Goal: Transaction & Acquisition: Subscribe to service/newsletter

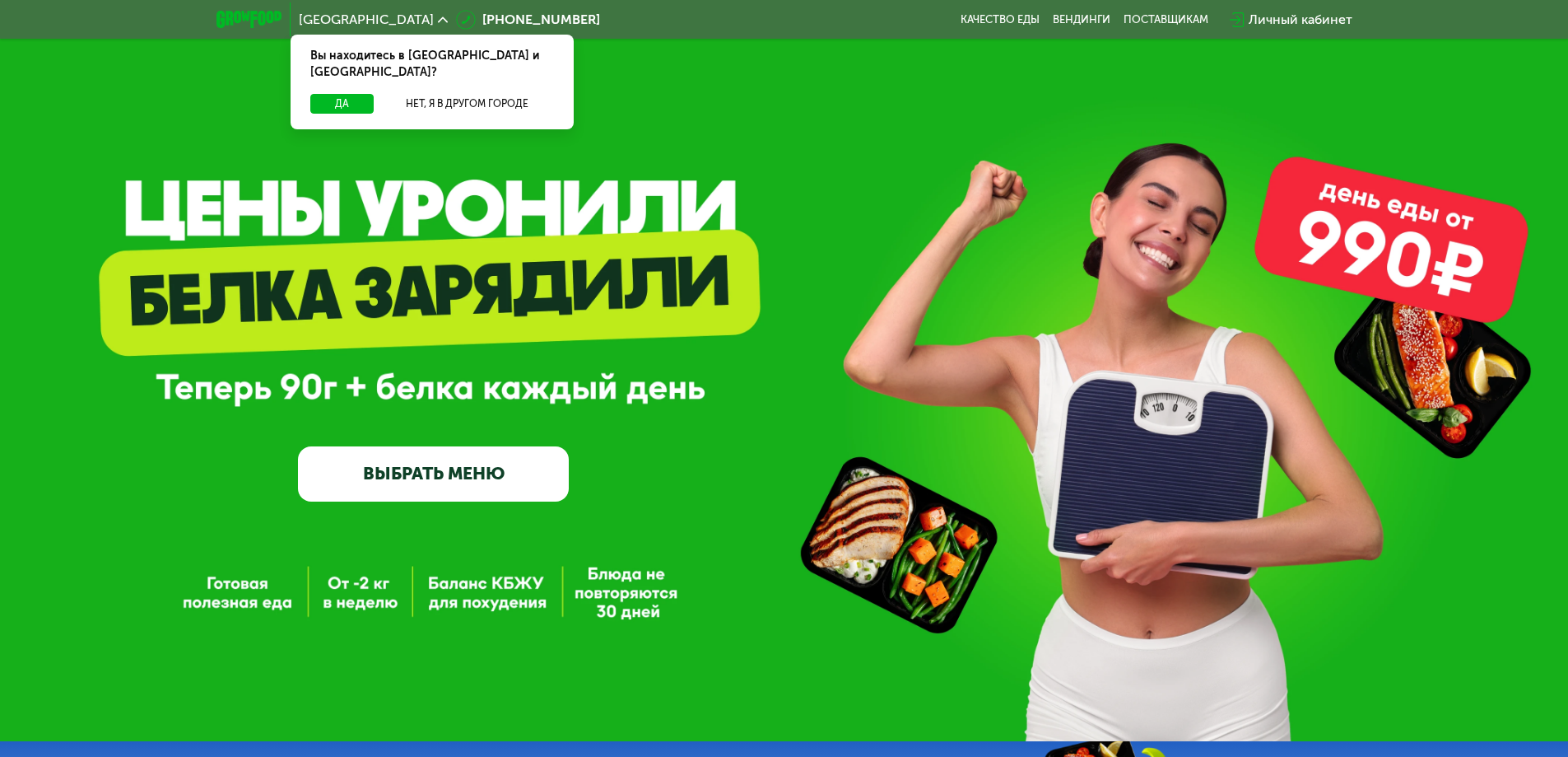
click at [337, 94] on button "Да" at bounding box center [342, 104] width 64 height 20
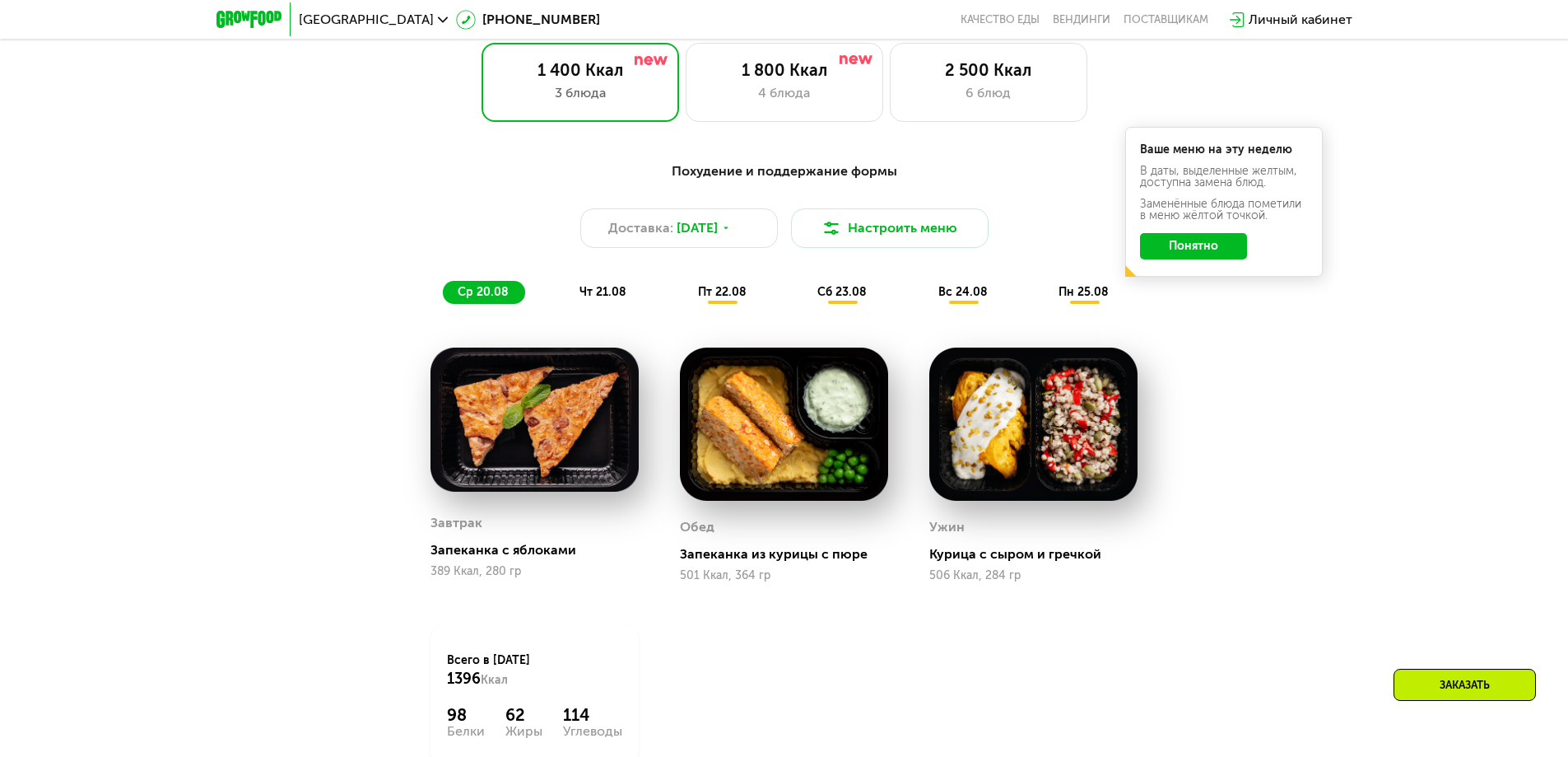
scroll to position [989, 0]
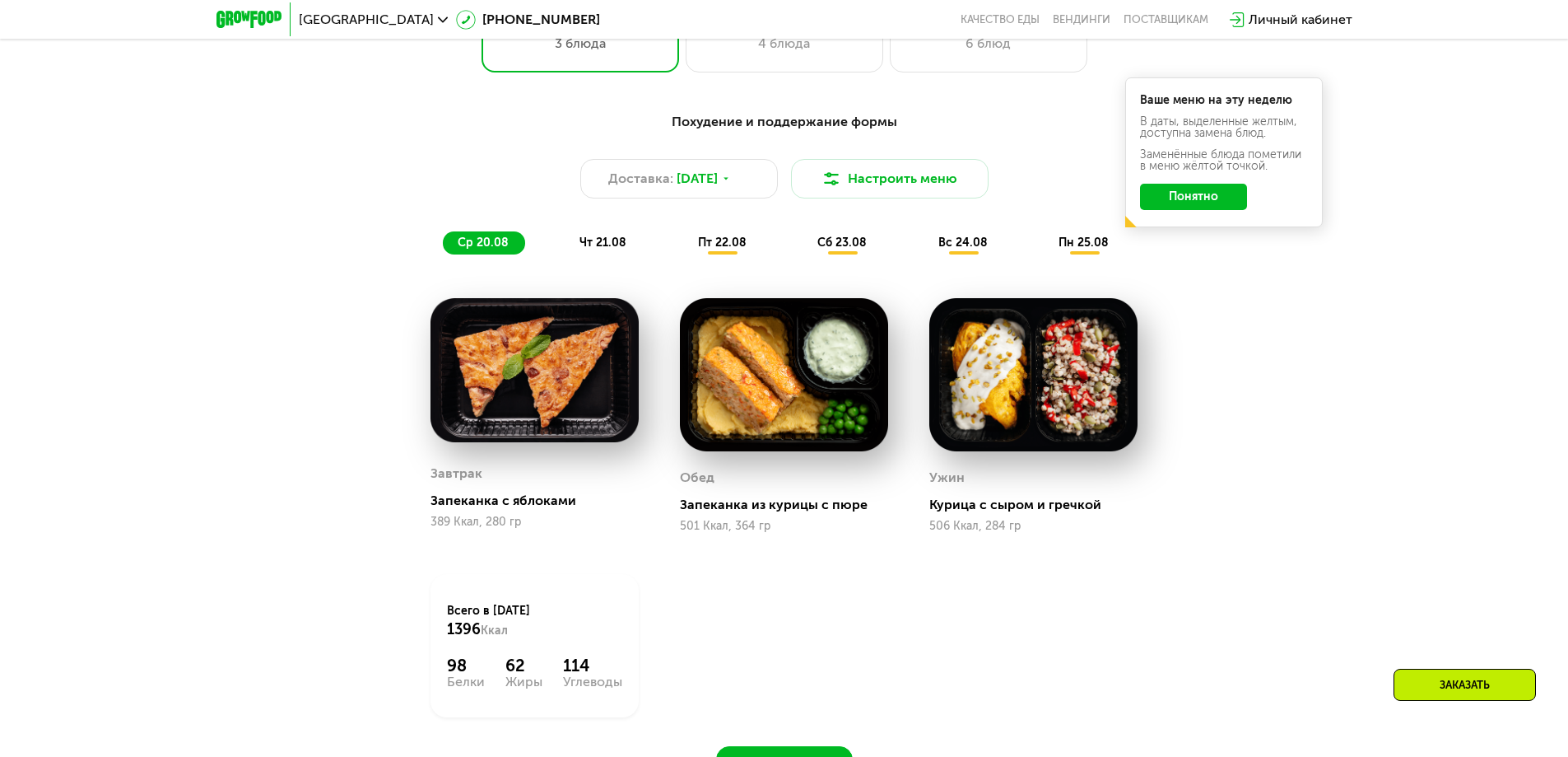
click at [1209, 196] on button "Понятно" at bounding box center [1193, 197] width 107 height 26
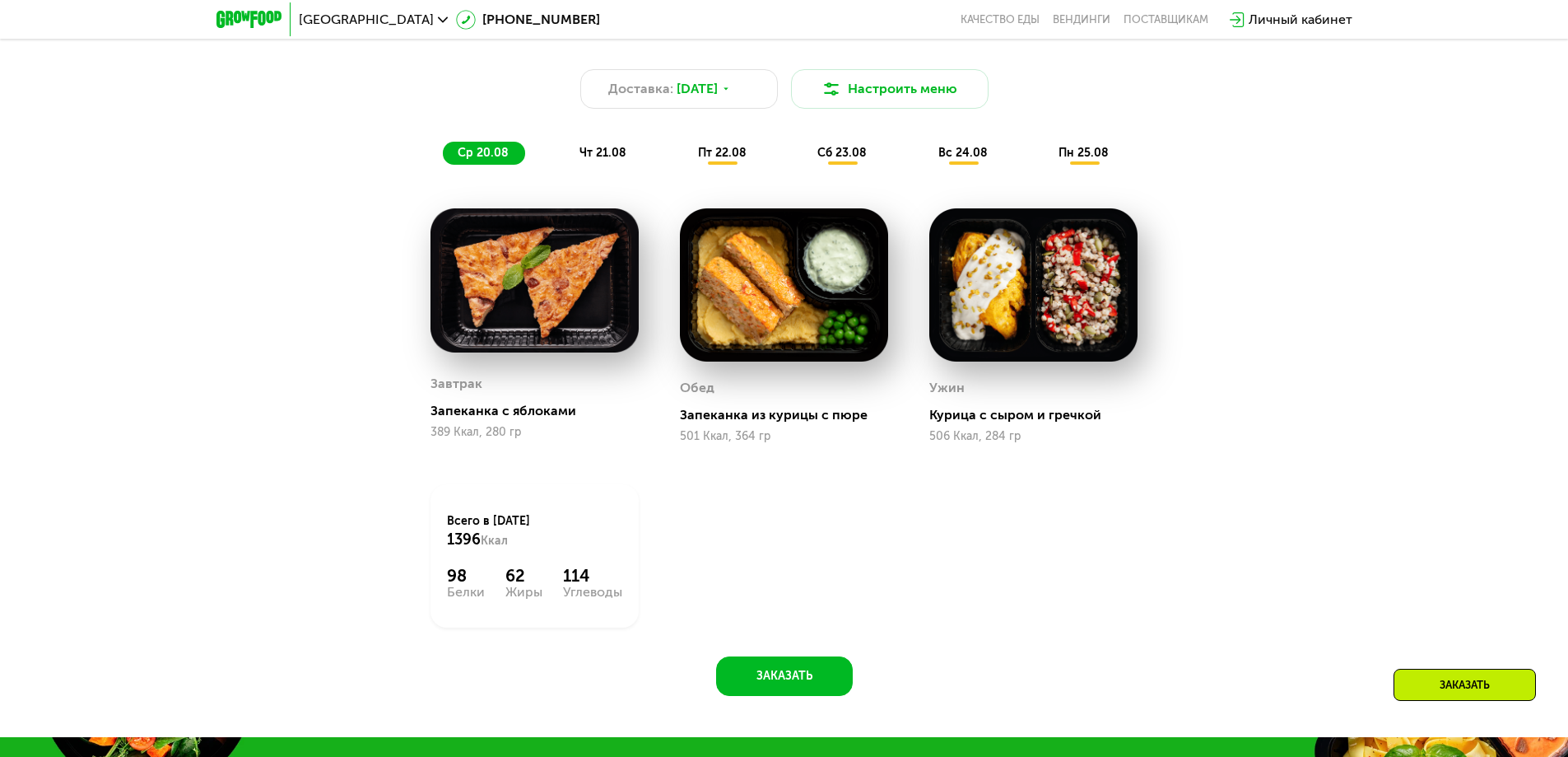
scroll to position [1071, 0]
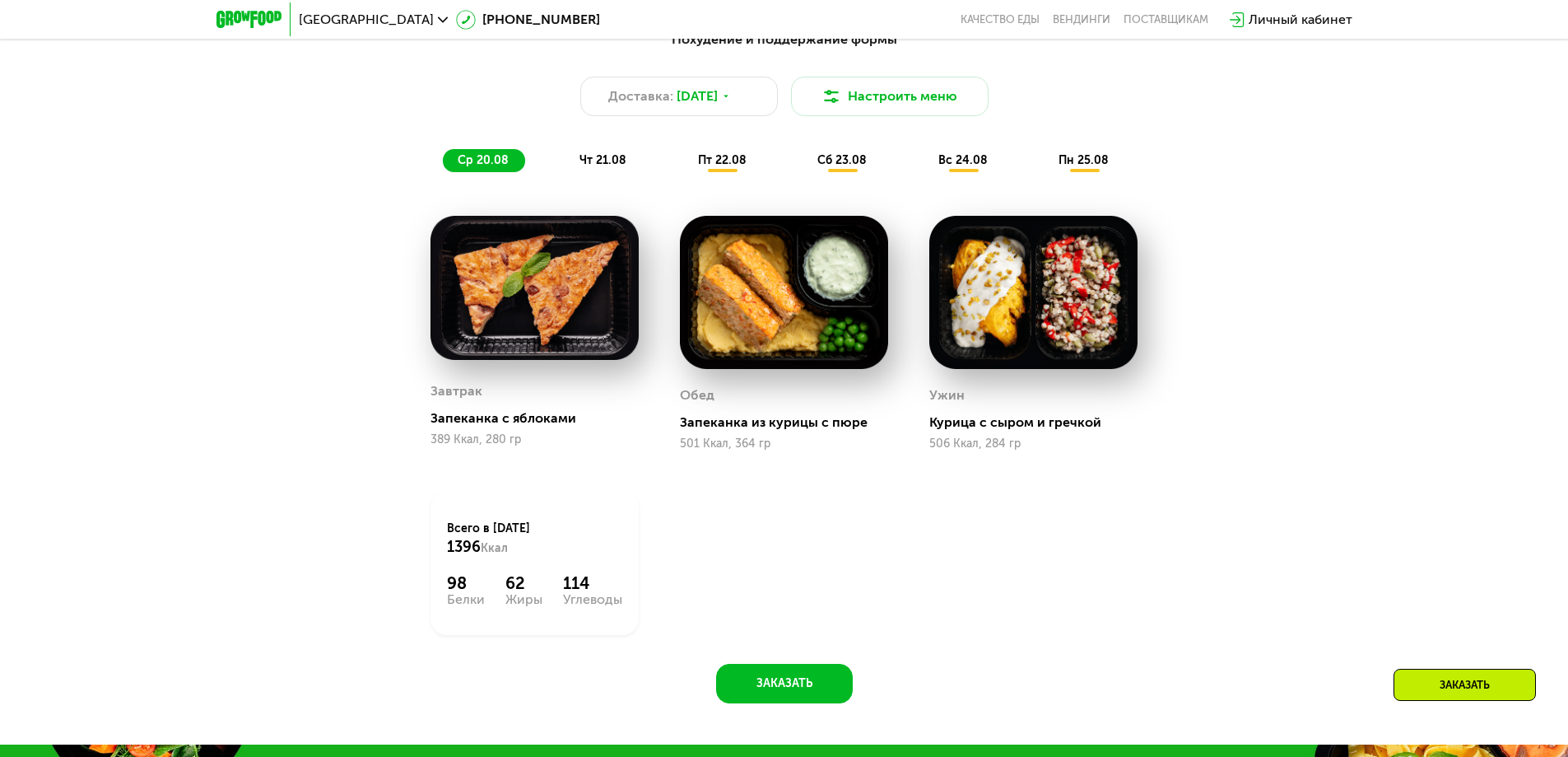
click at [613, 167] on span "чт 21.08" at bounding box center [603, 160] width 47 height 14
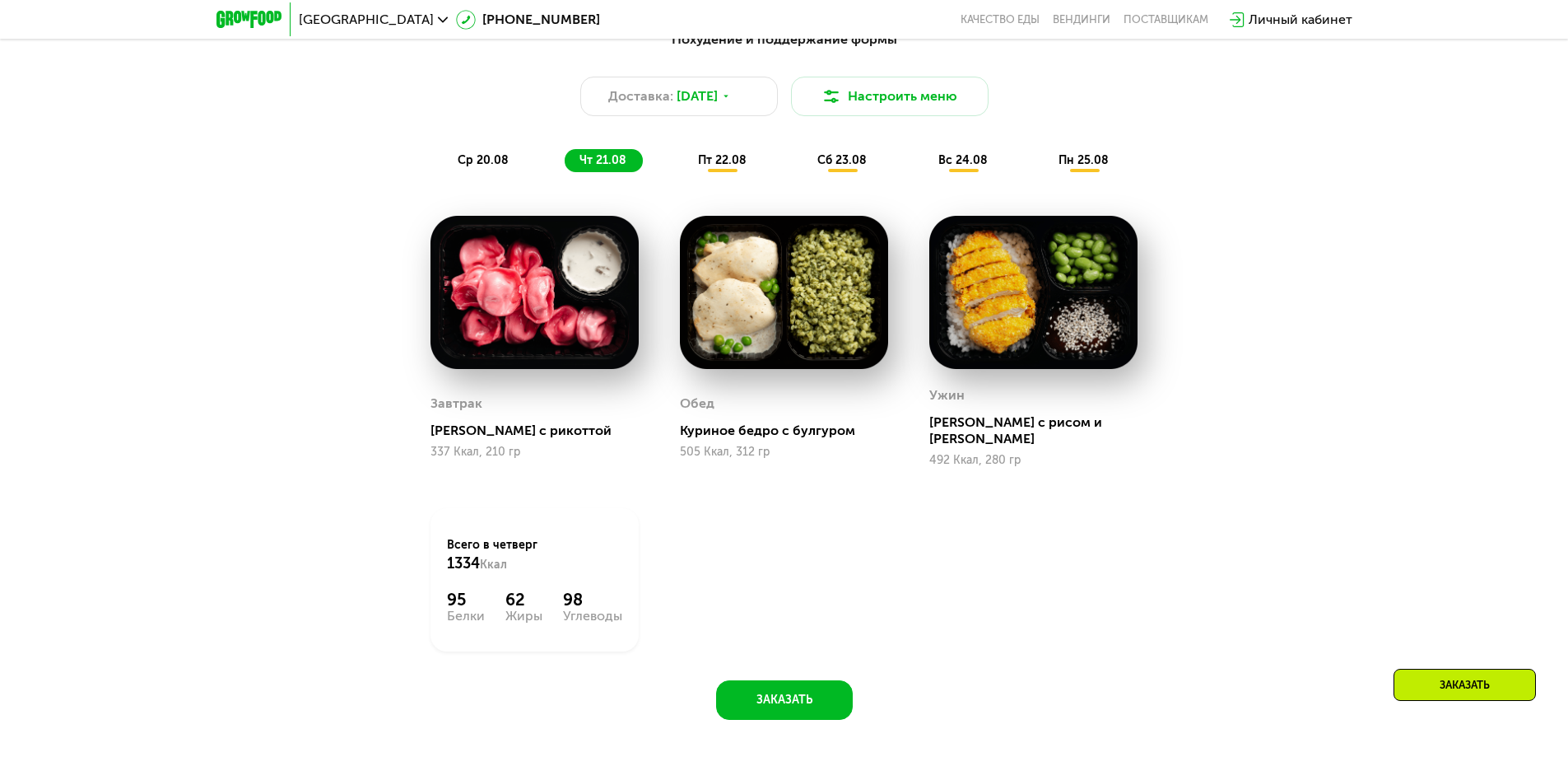
click at [803, 172] on div "пт 22.08" at bounding box center [843, 160] width 81 height 23
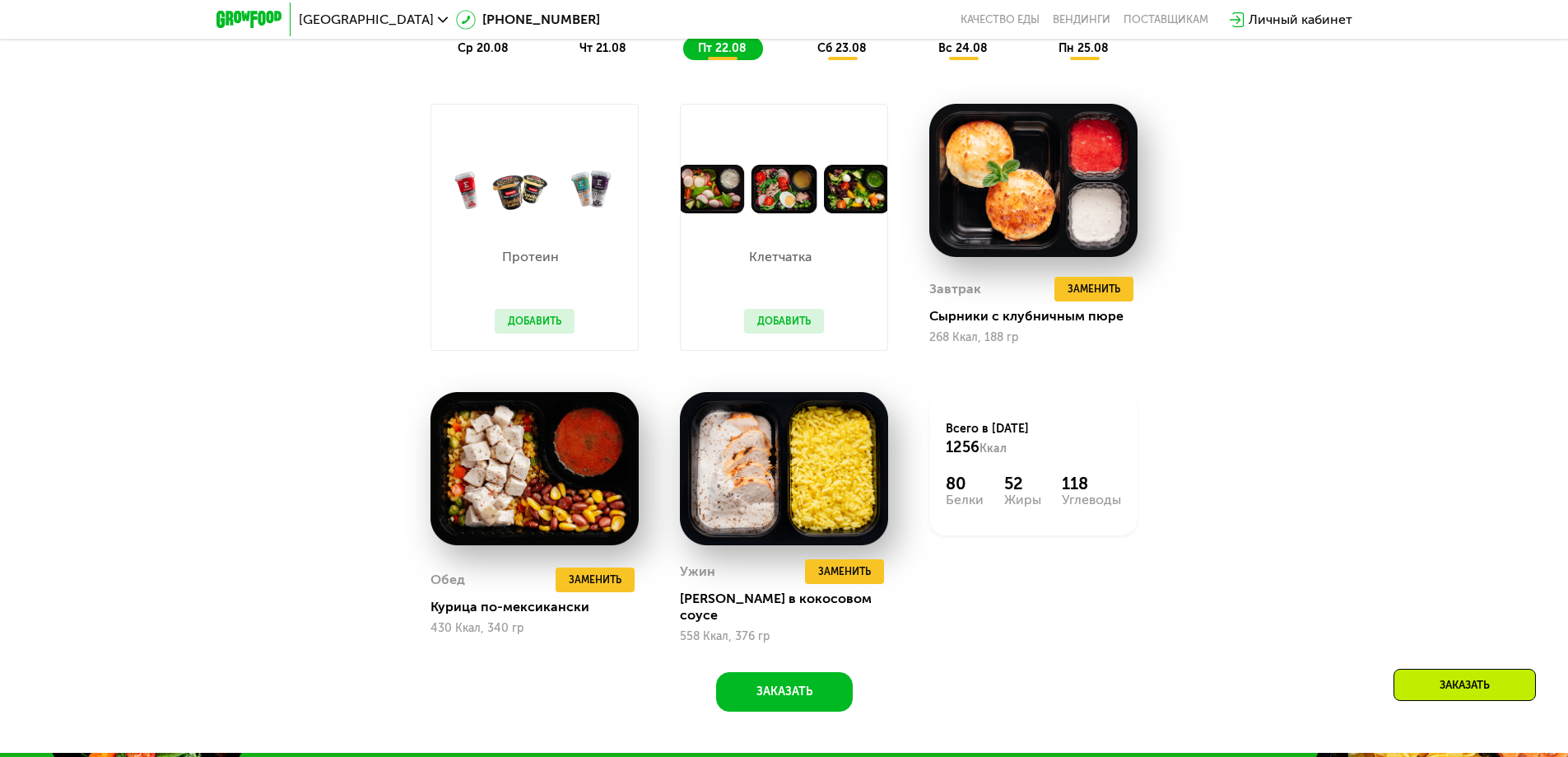
scroll to position [1153, 0]
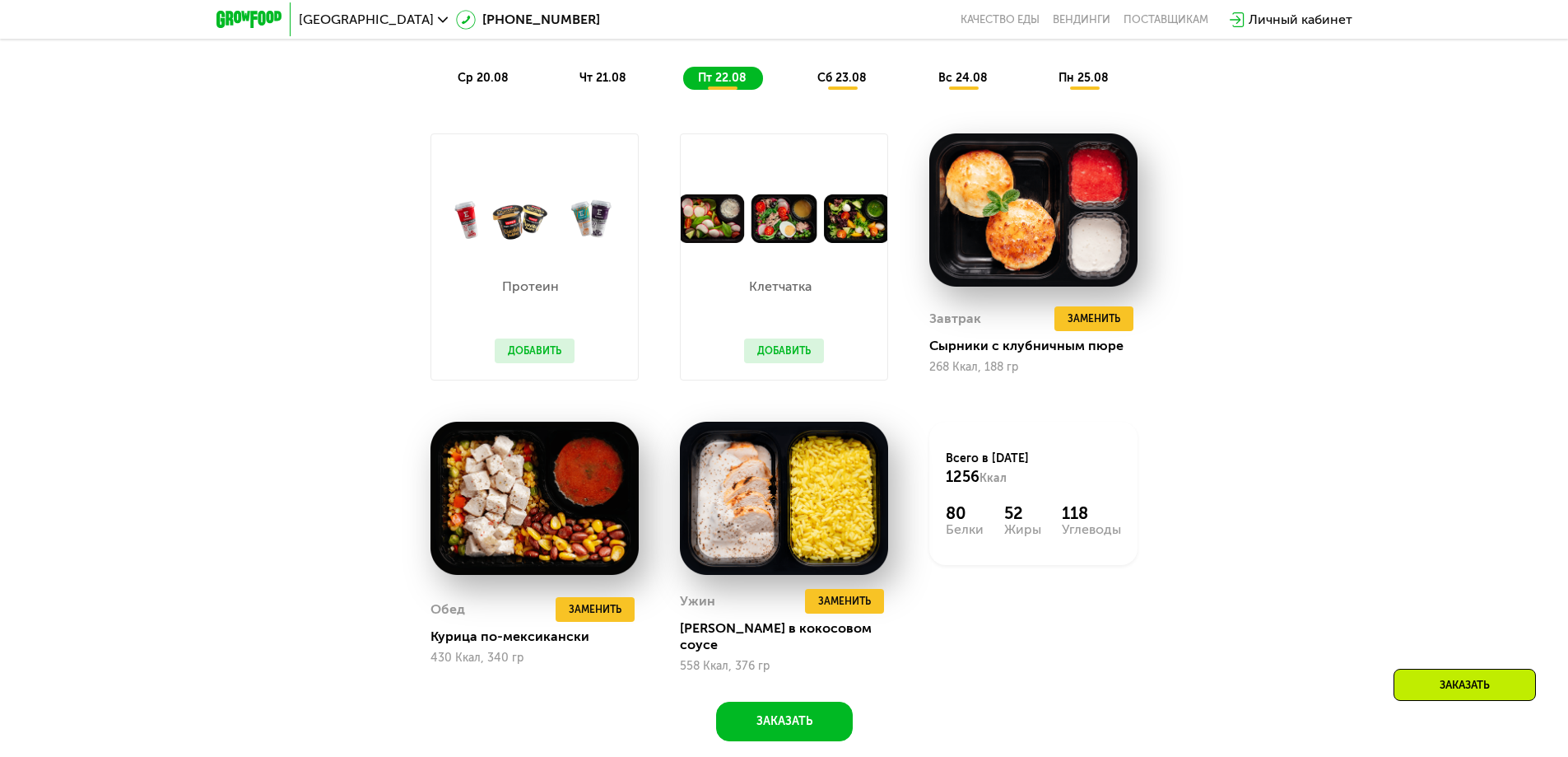
click at [924, 90] on div "сб 23.08" at bounding box center [964, 78] width 81 height 23
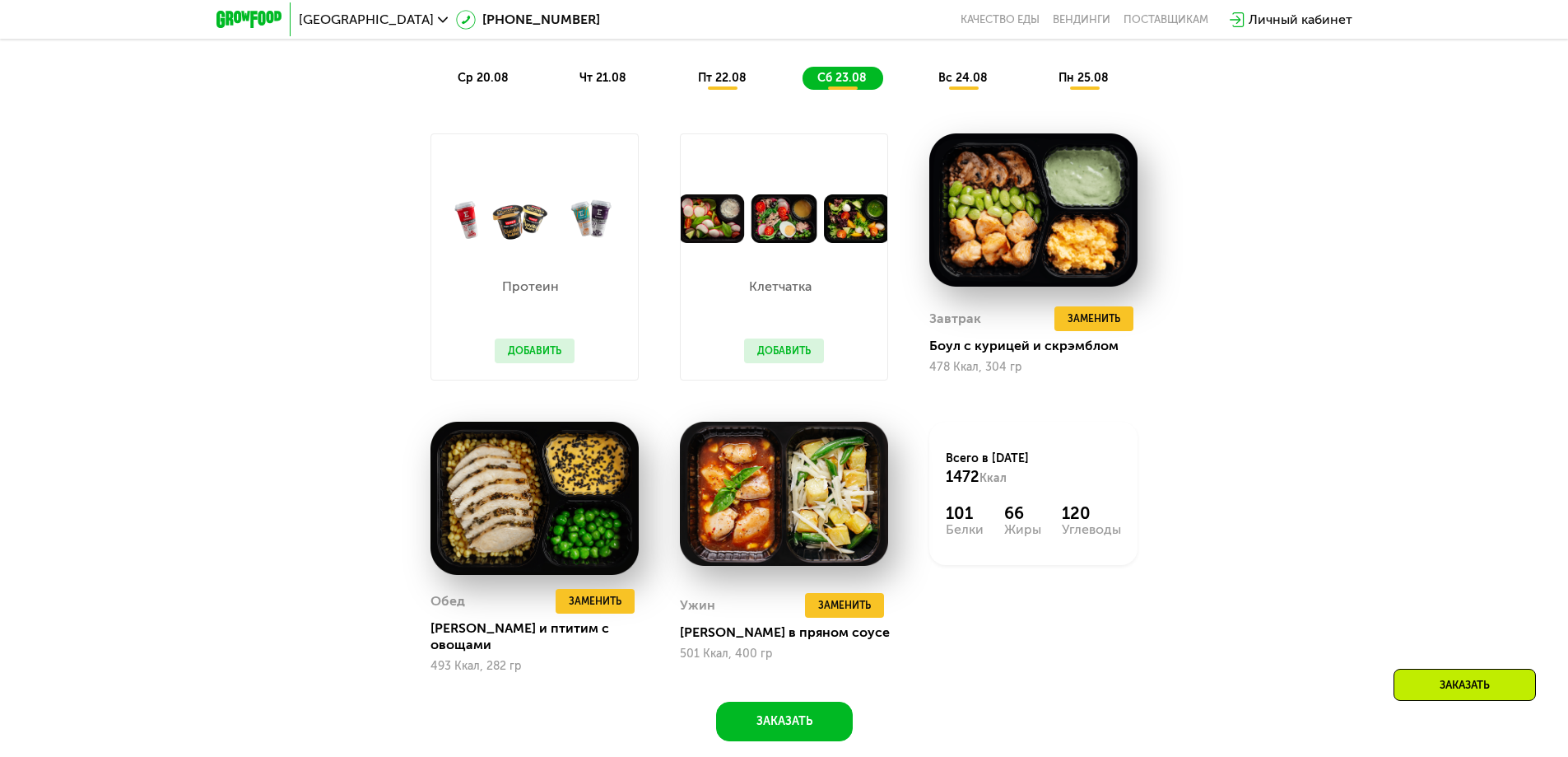
click at [958, 85] on span "вс 24.08" at bounding box center [963, 77] width 50 height 14
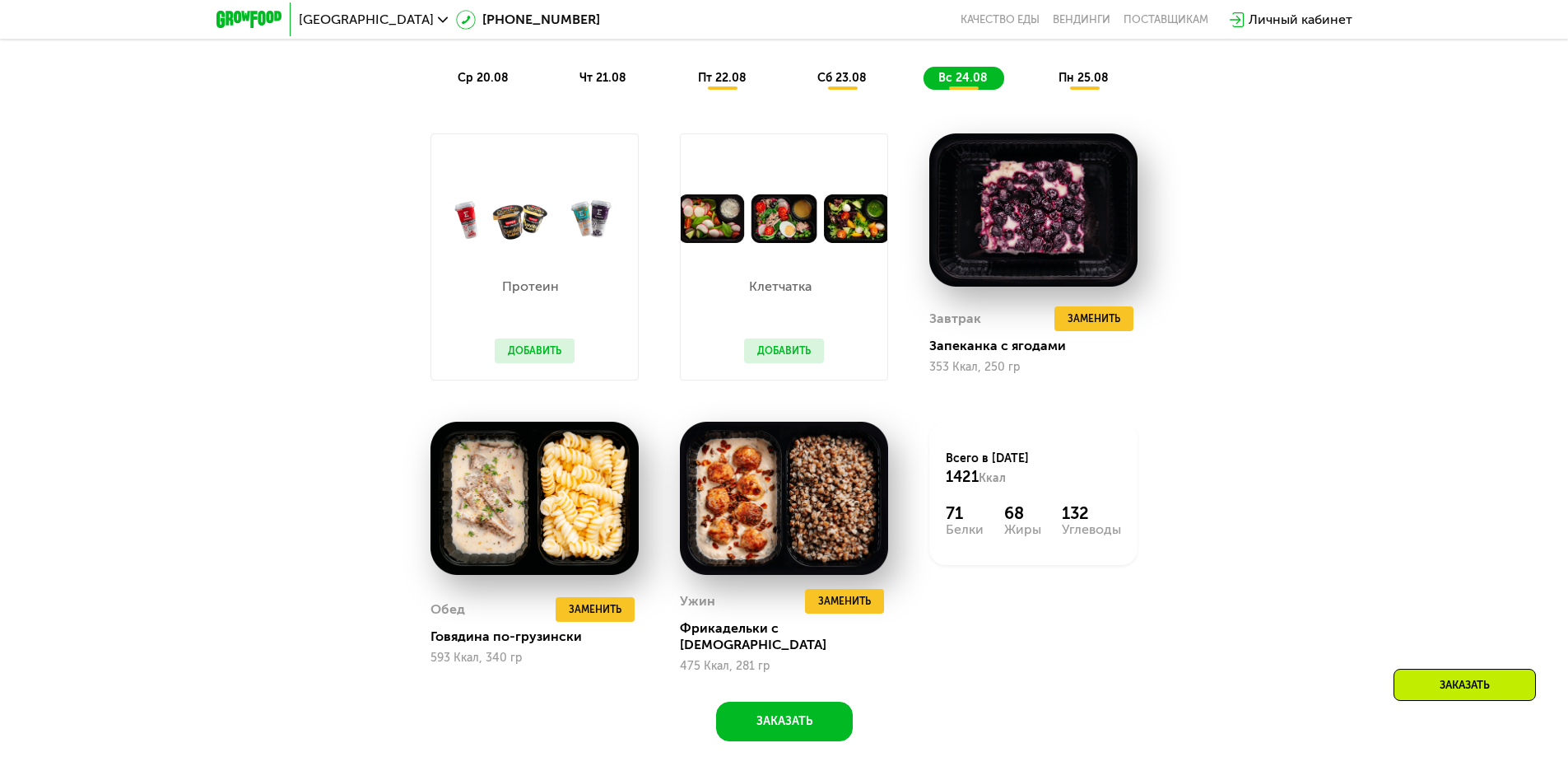
click at [1092, 78] on span "пн 25.08" at bounding box center [1083, 77] width 50 height 14
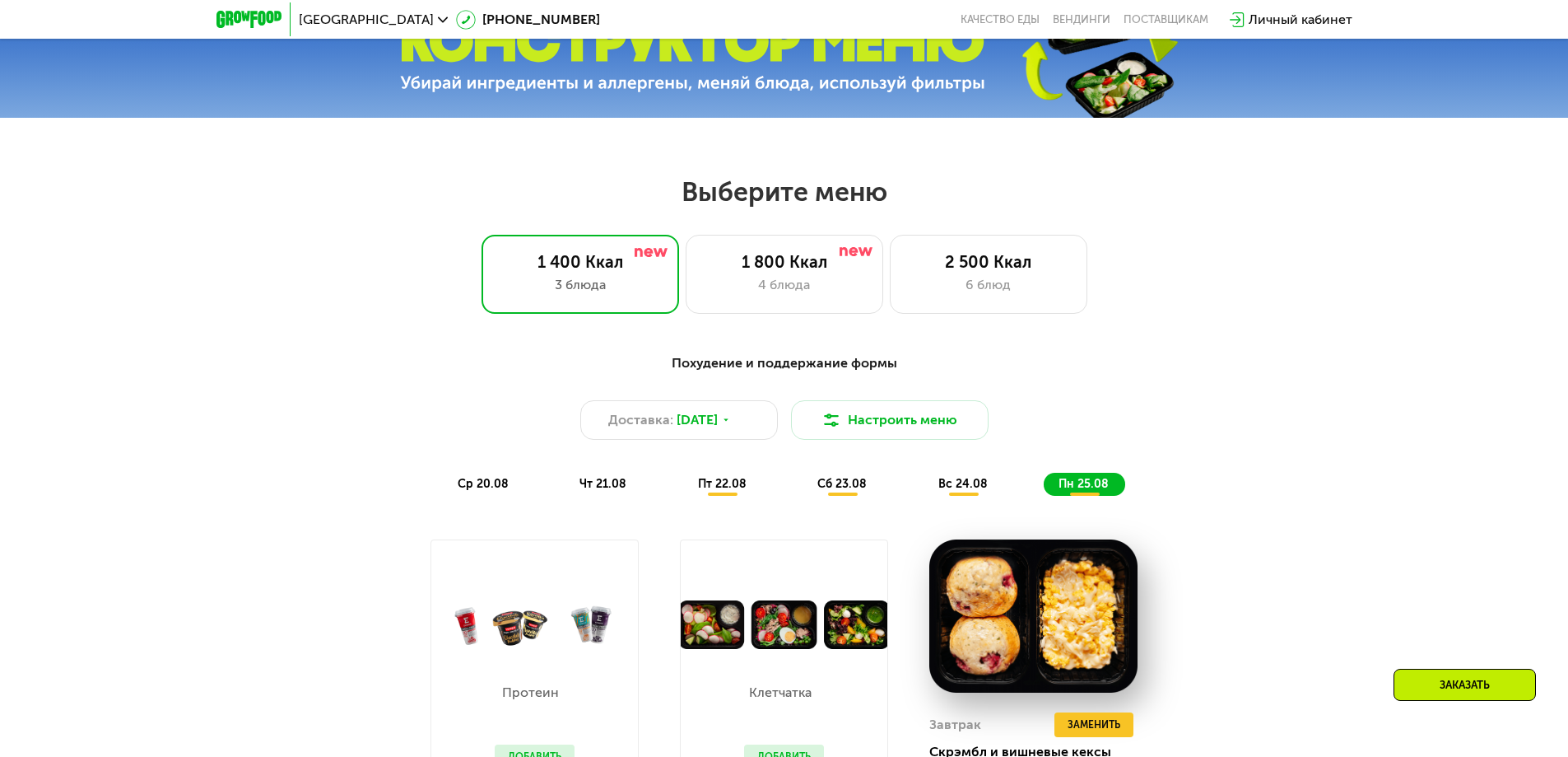
scroll to position [741, 0]
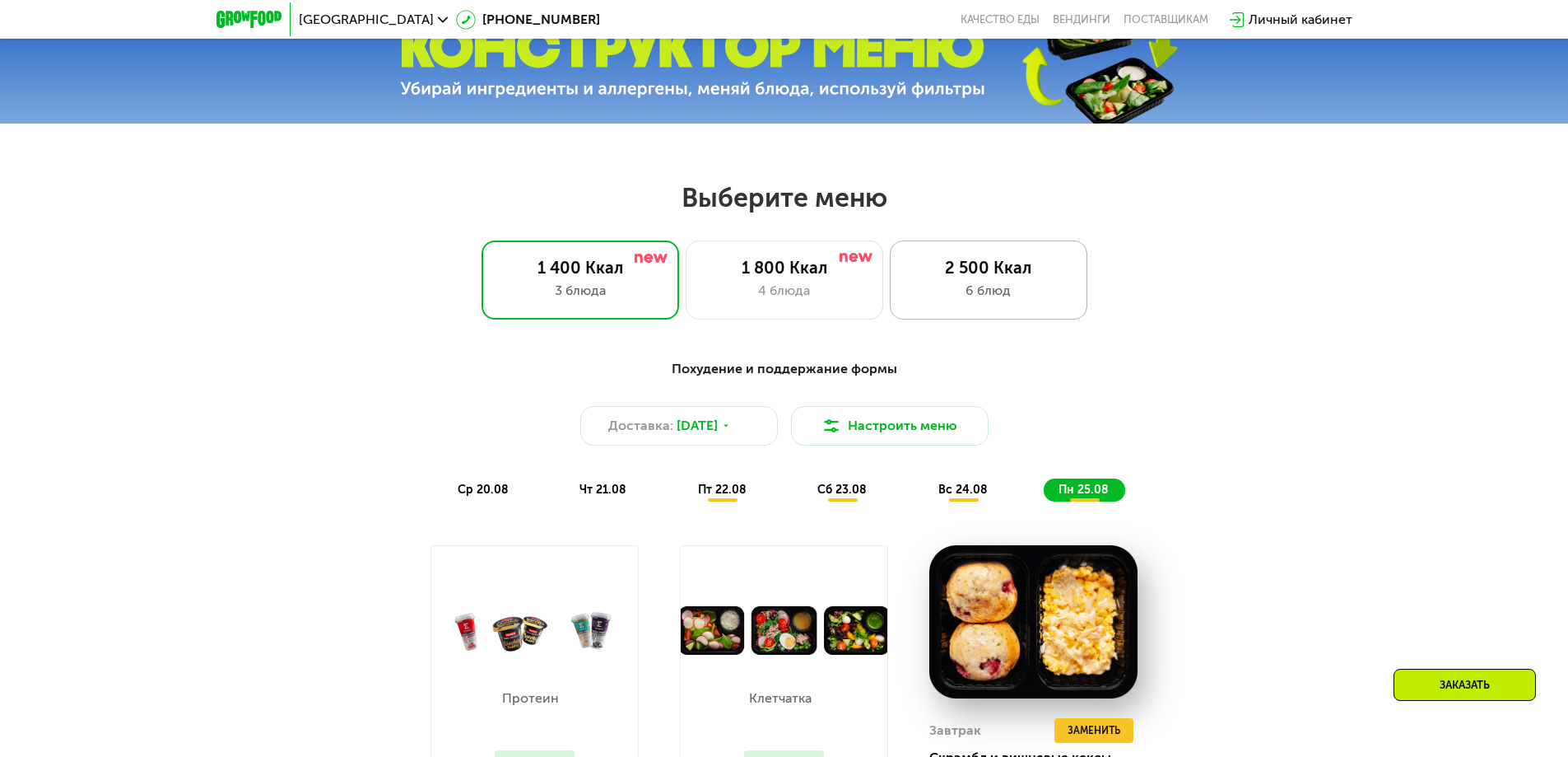
click at [998, 288] on div "6 блюд" at bounding box center [988, 290] width 163 height 20
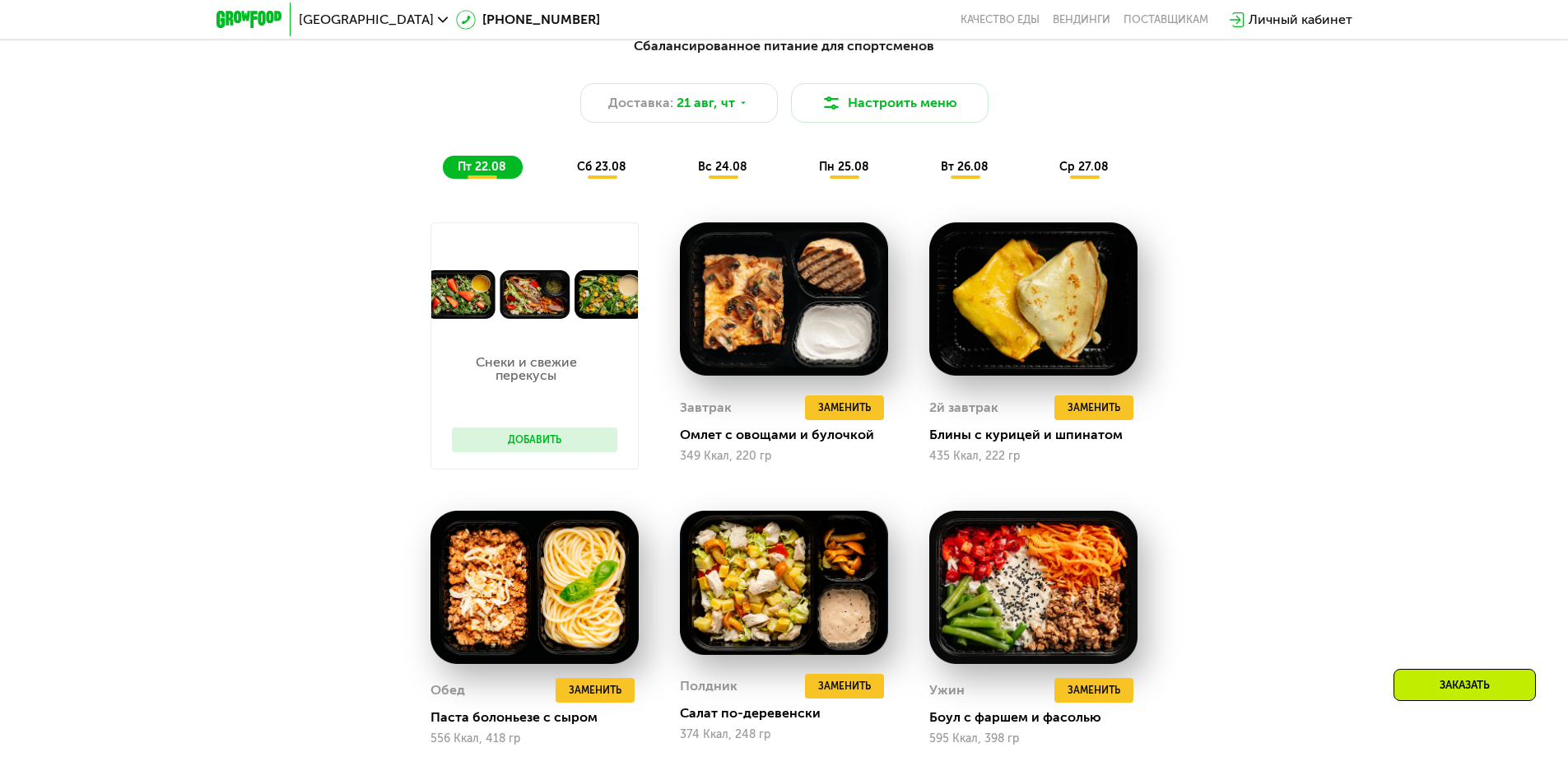
scroll to position [989, 0]
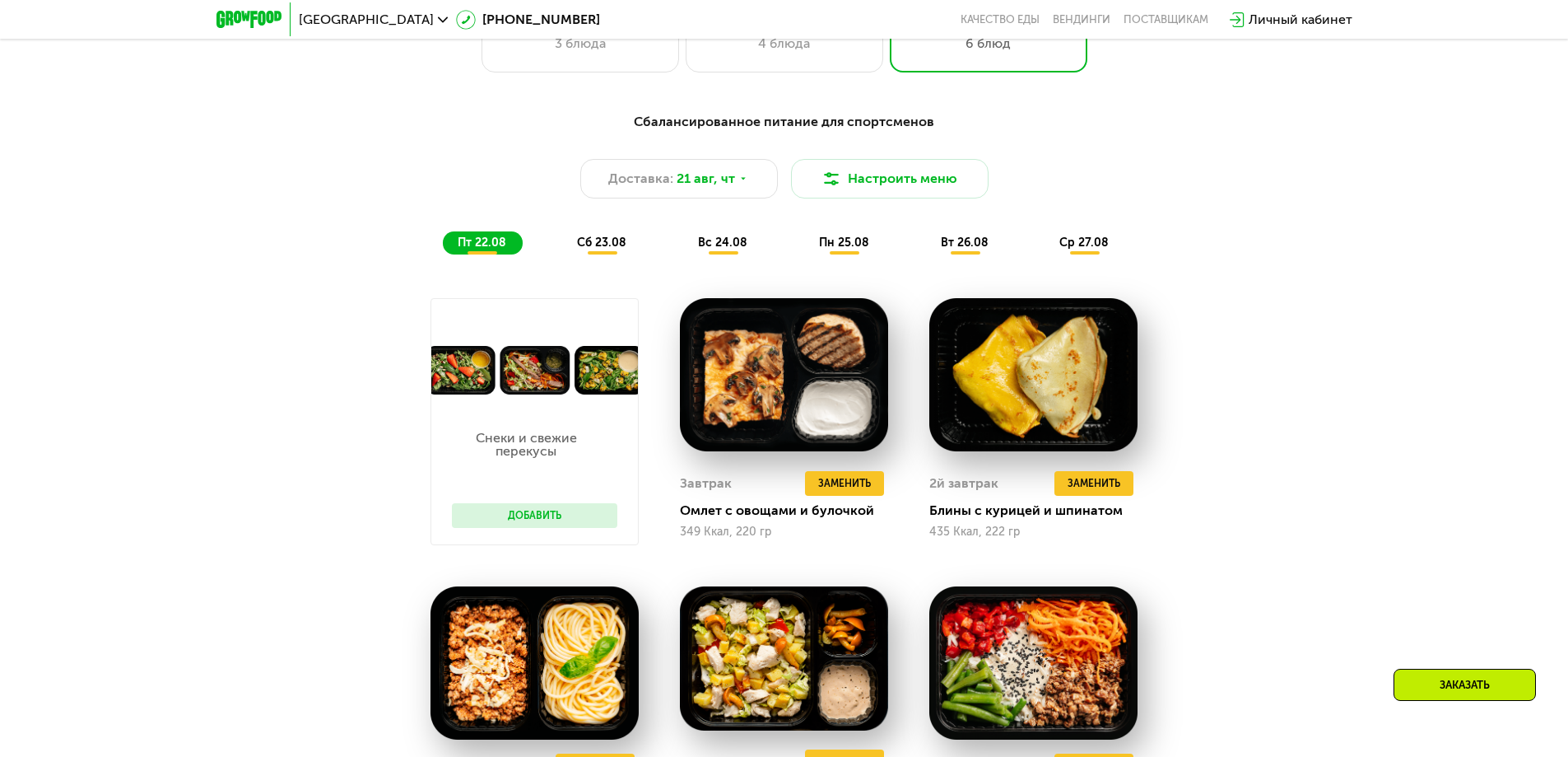
click at [615, 249] on span "сб 23.08" at bounding box center [601, 243] width 50 height 14
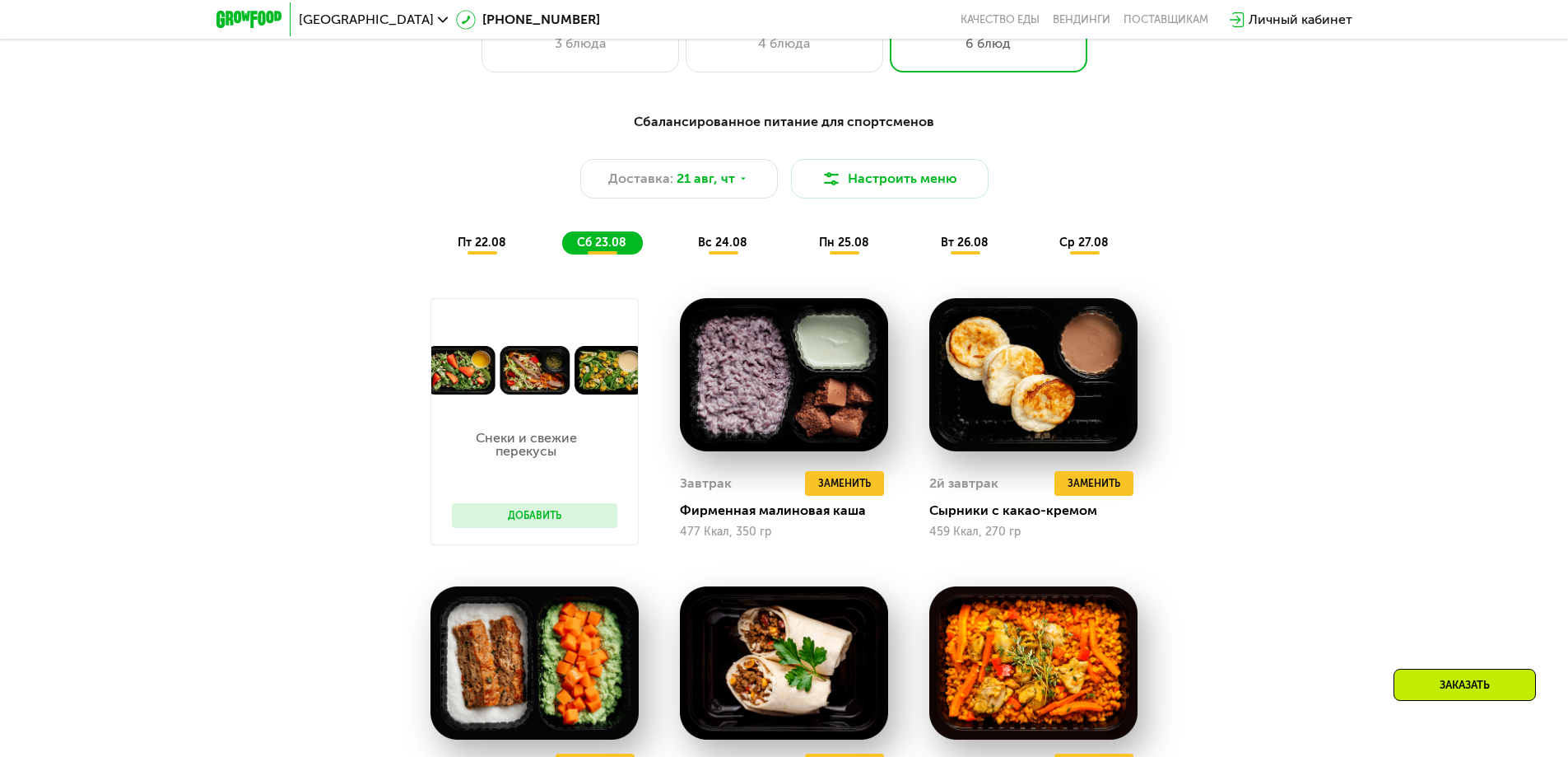
click at [726, 243] on span "вс 24.08" at bounding box center [722, 243] width 50 height 14
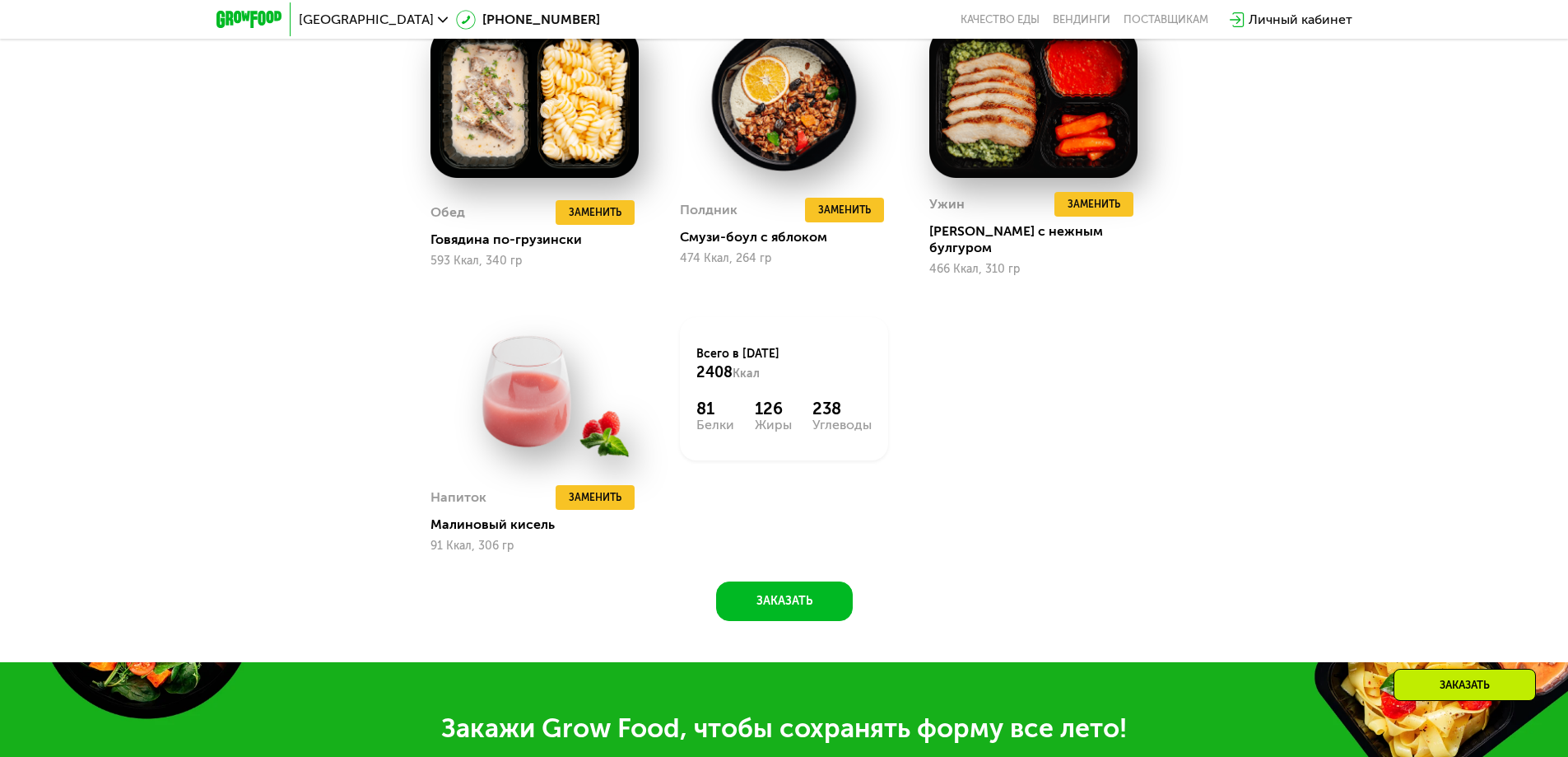
scroll to position [1071, 0]
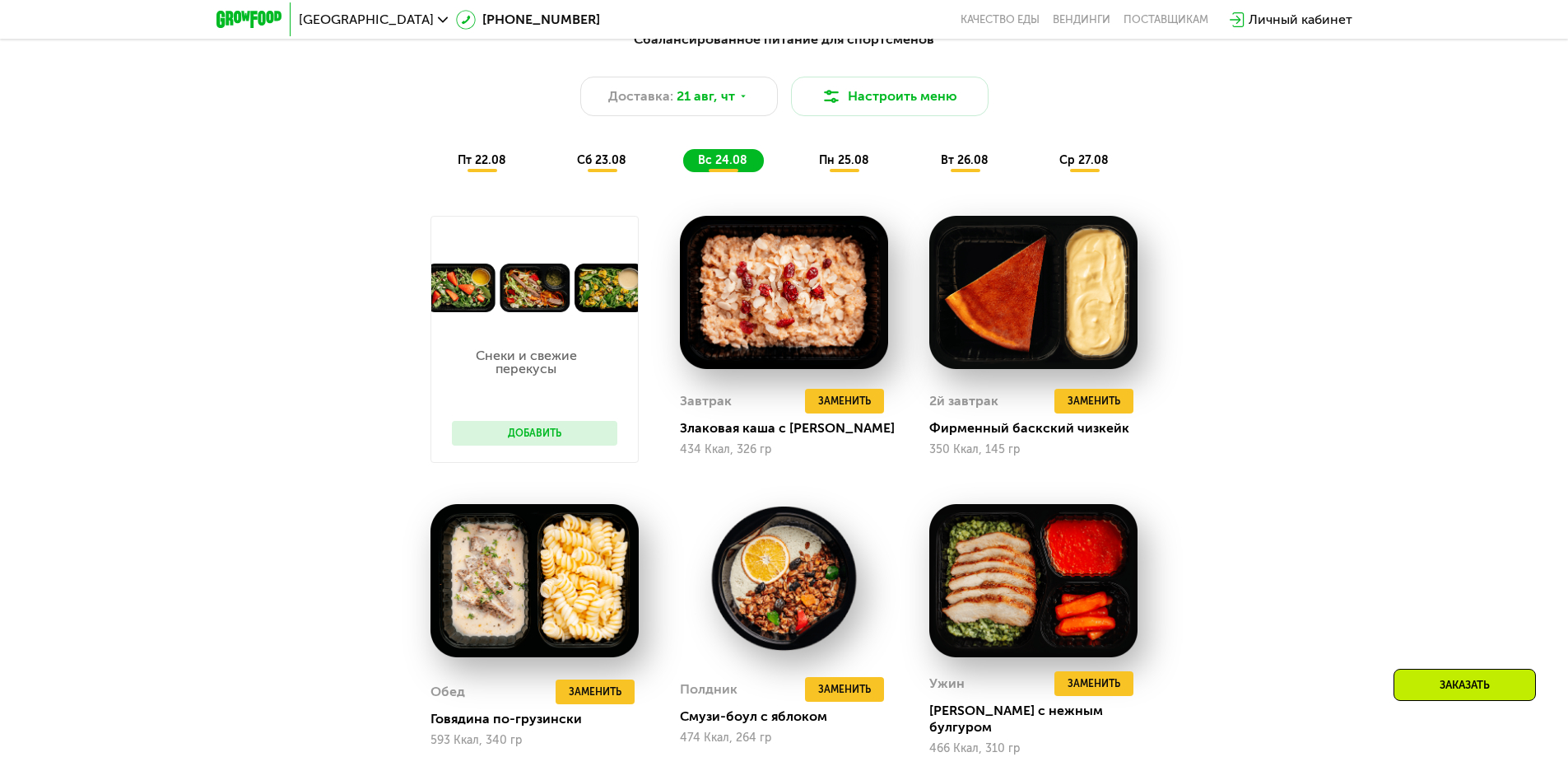
click at [841, 161] on span "пн 25.08" at bounding box center [844, 160] width 50 height 14
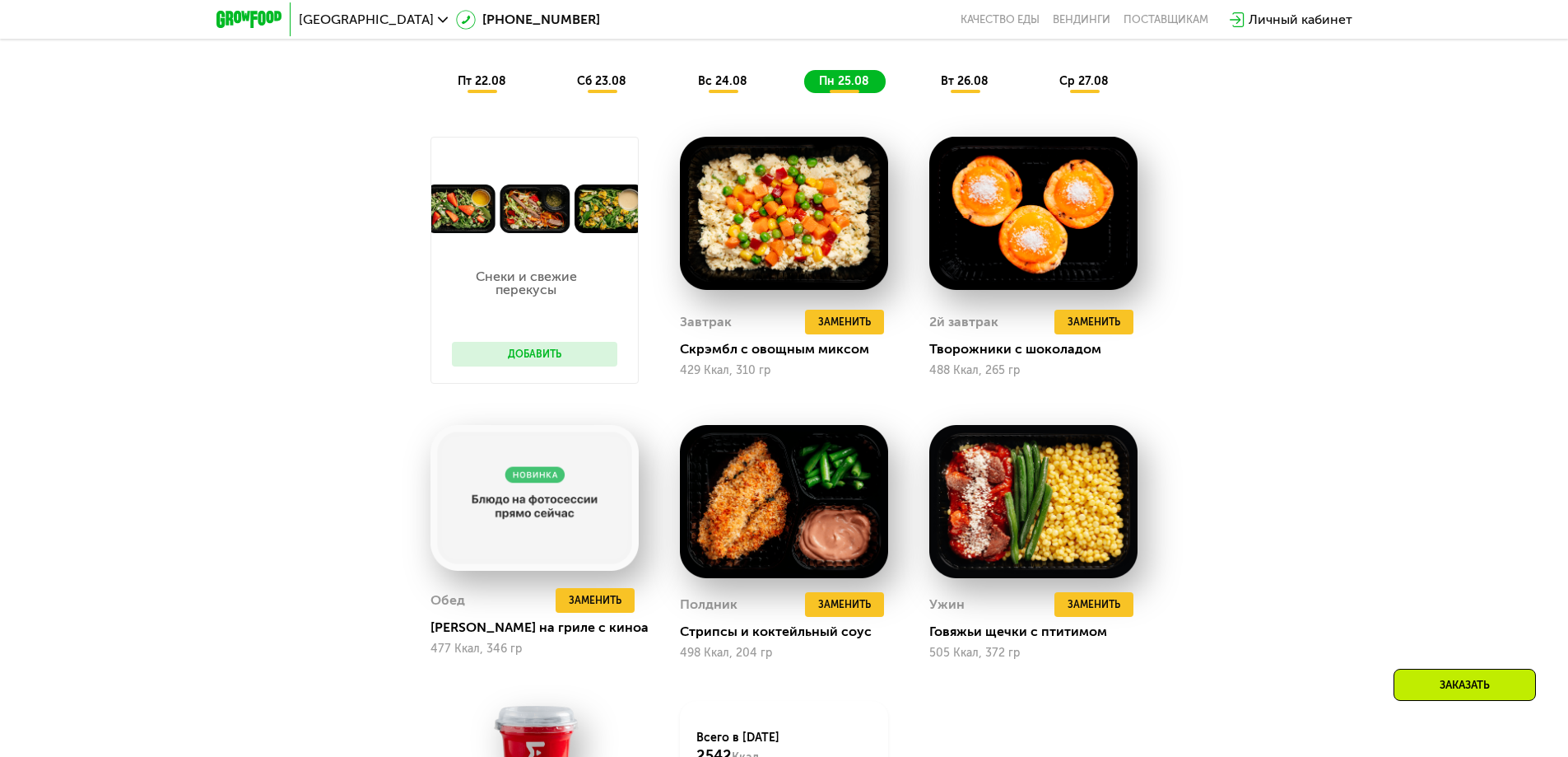
scroll to position [906, 0]
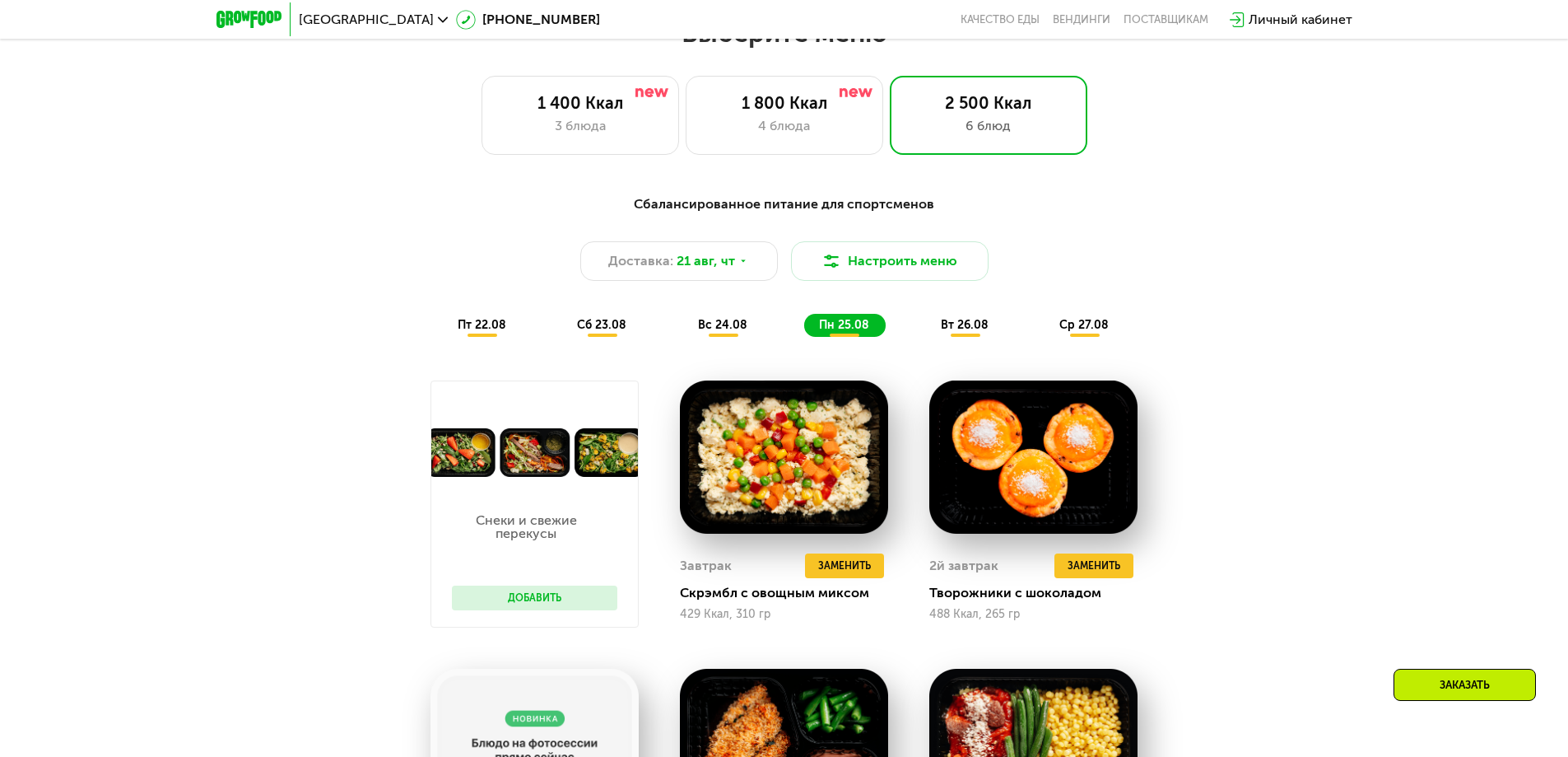
click at [963, 332] on span "вт 26.08" at bounding box center [965, 325] width 48 height 14
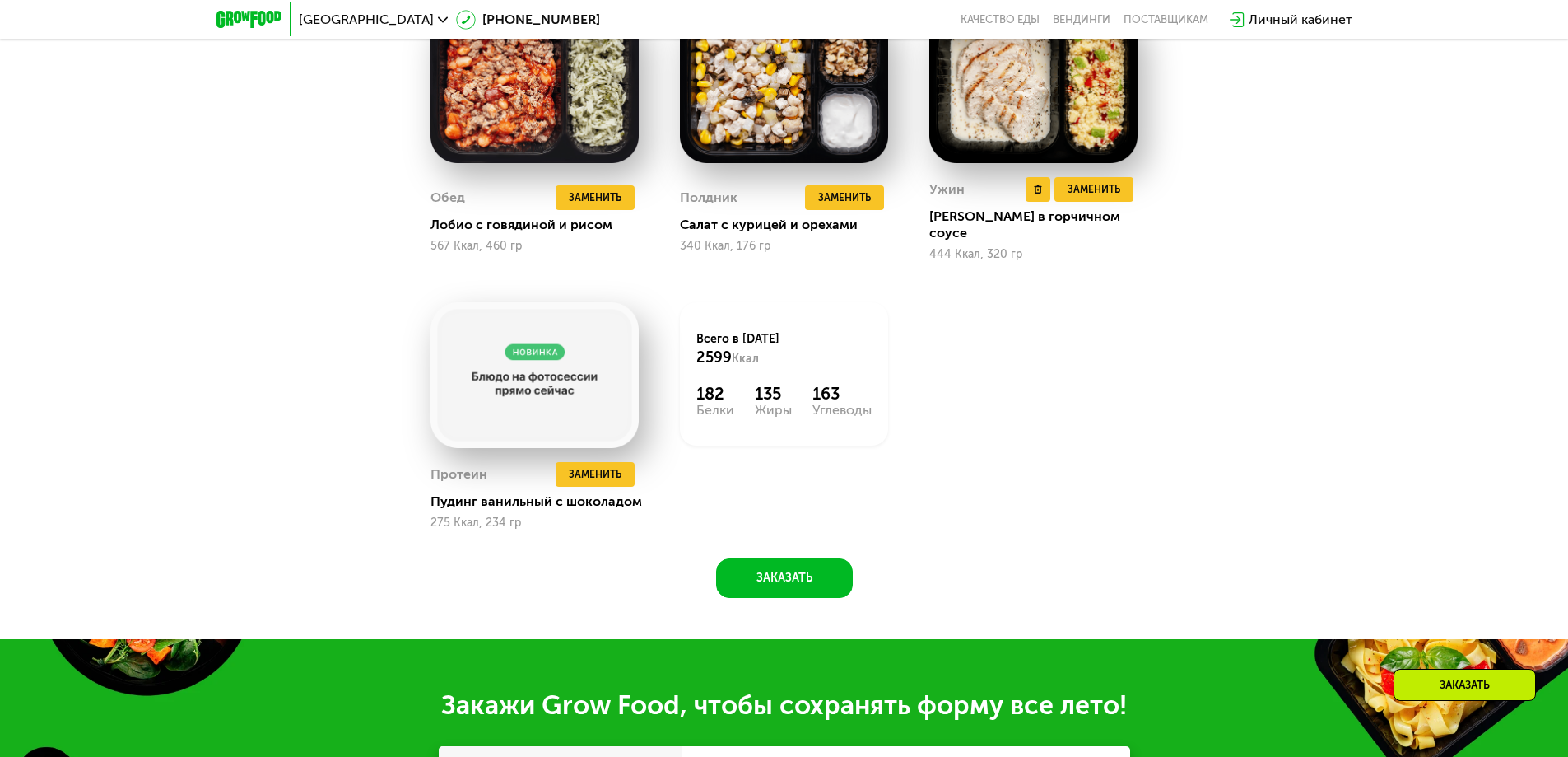
scroll to position [989, 0]
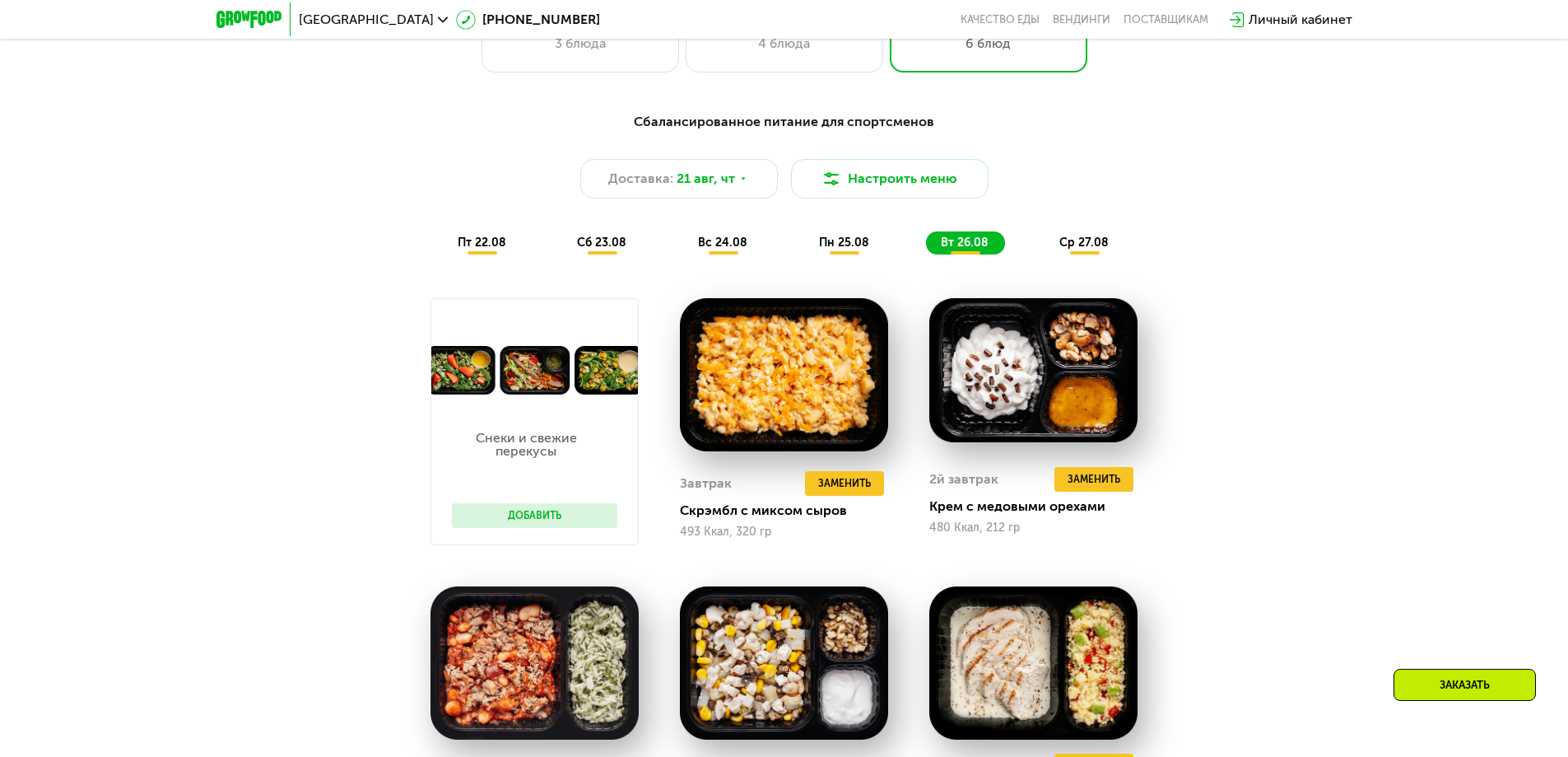
click at [1073, 245] on span "ср 27.08" at bounding box center [1084, 243] width 50 height 14
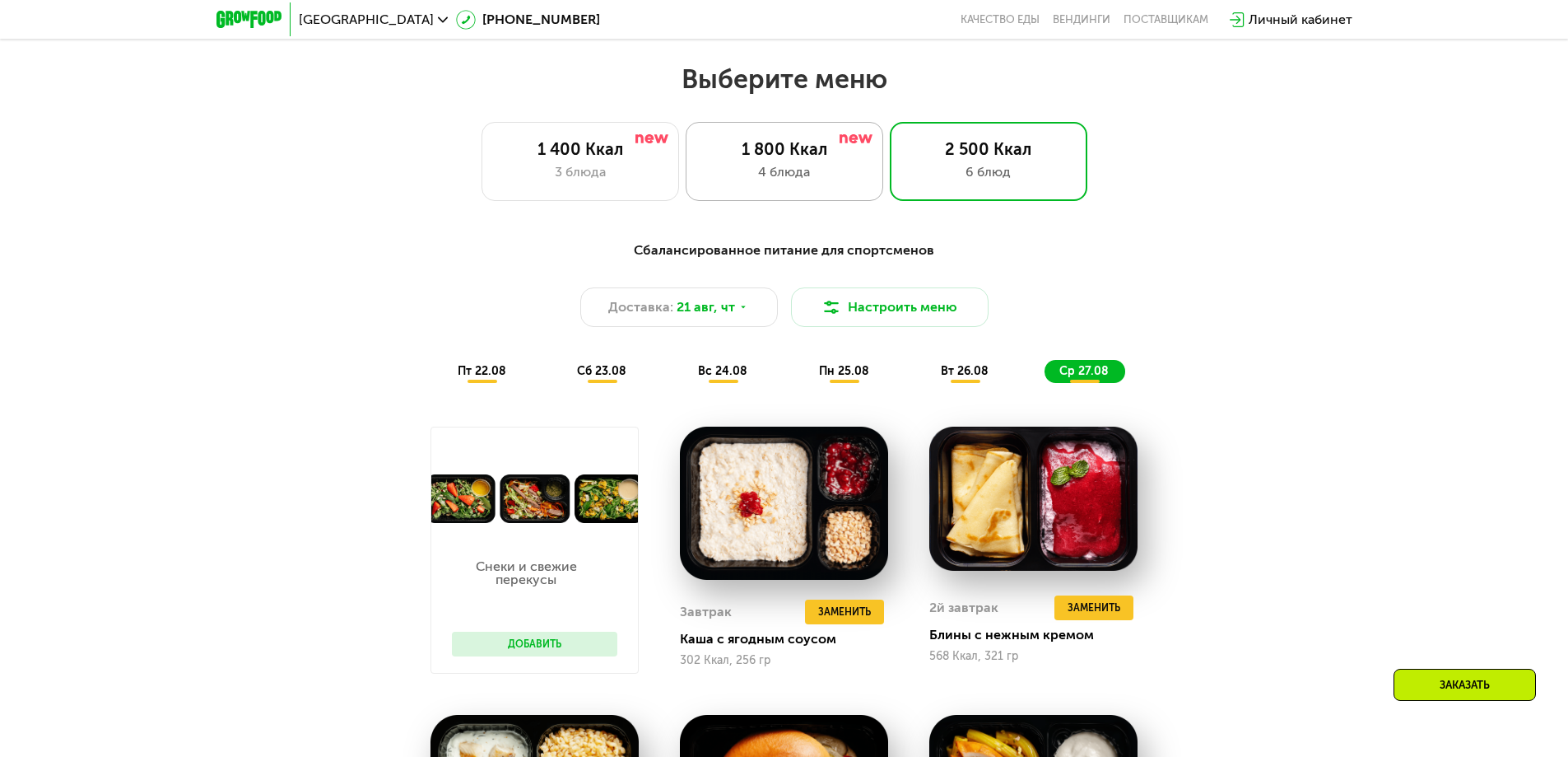
scroll to position [824, 0]
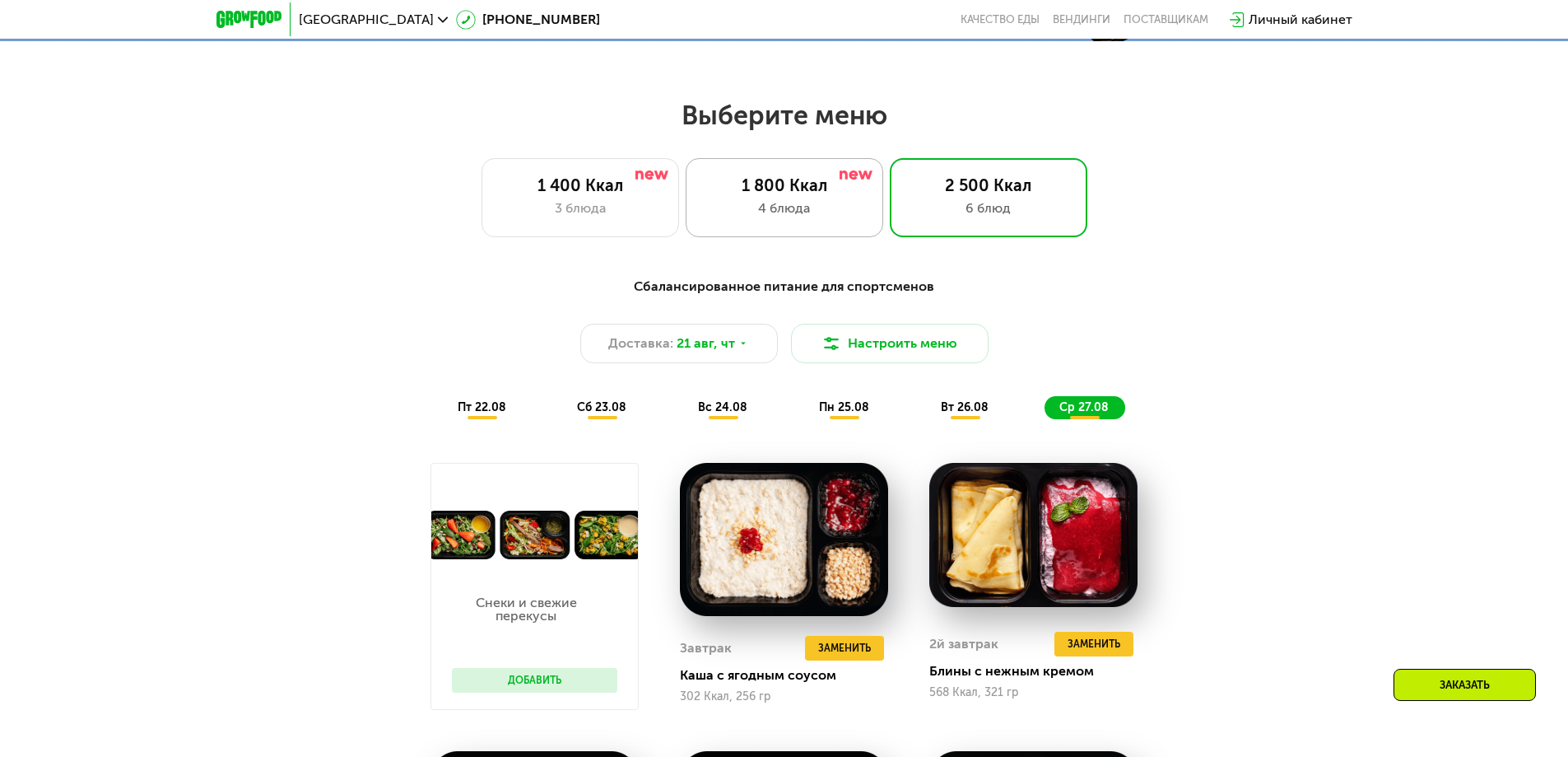
click at [797, 196] on div "1 800 Ккал" at bounding box center [784, 185] width 163 height 20
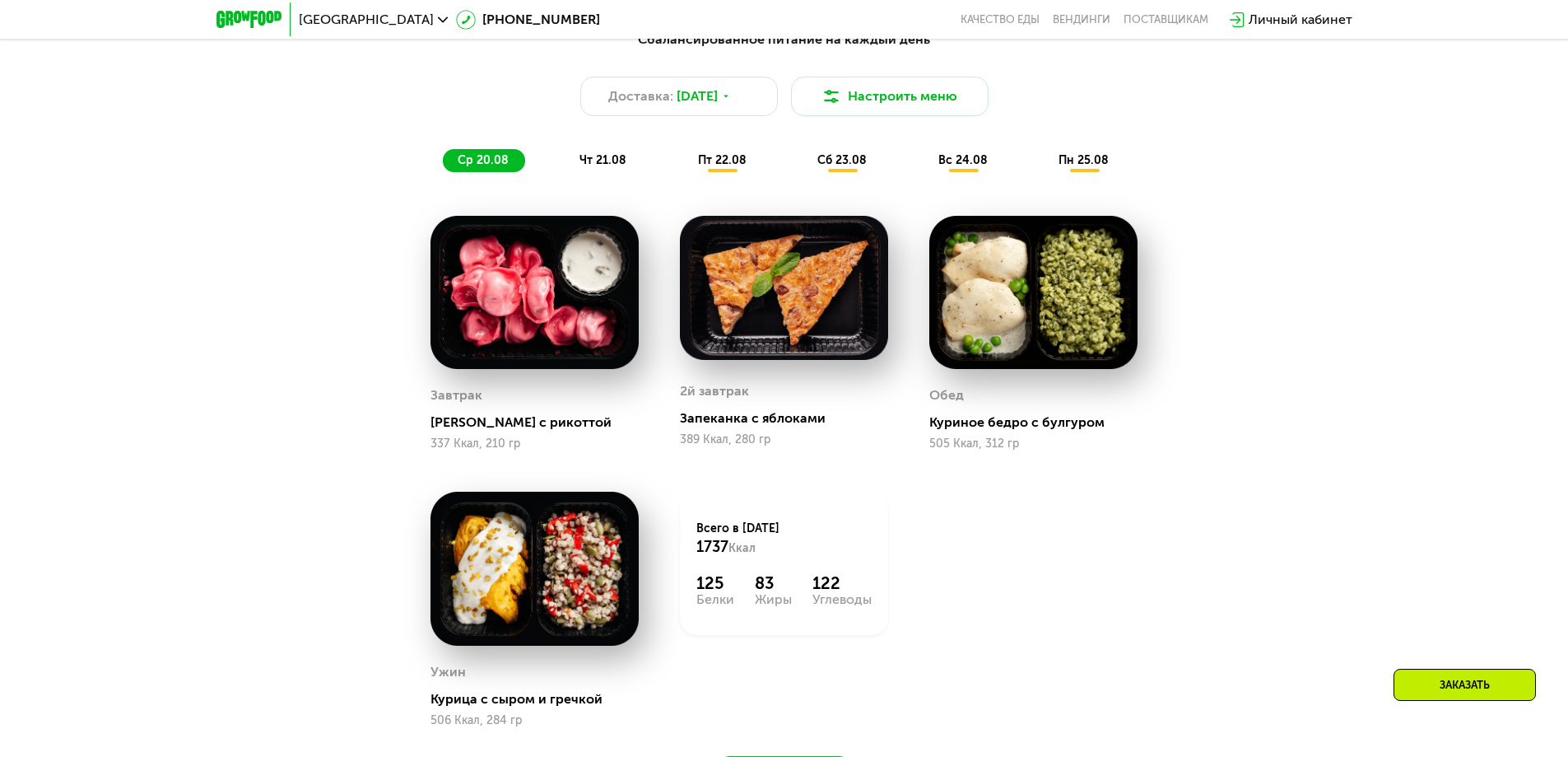
scroll to position [989, 0]
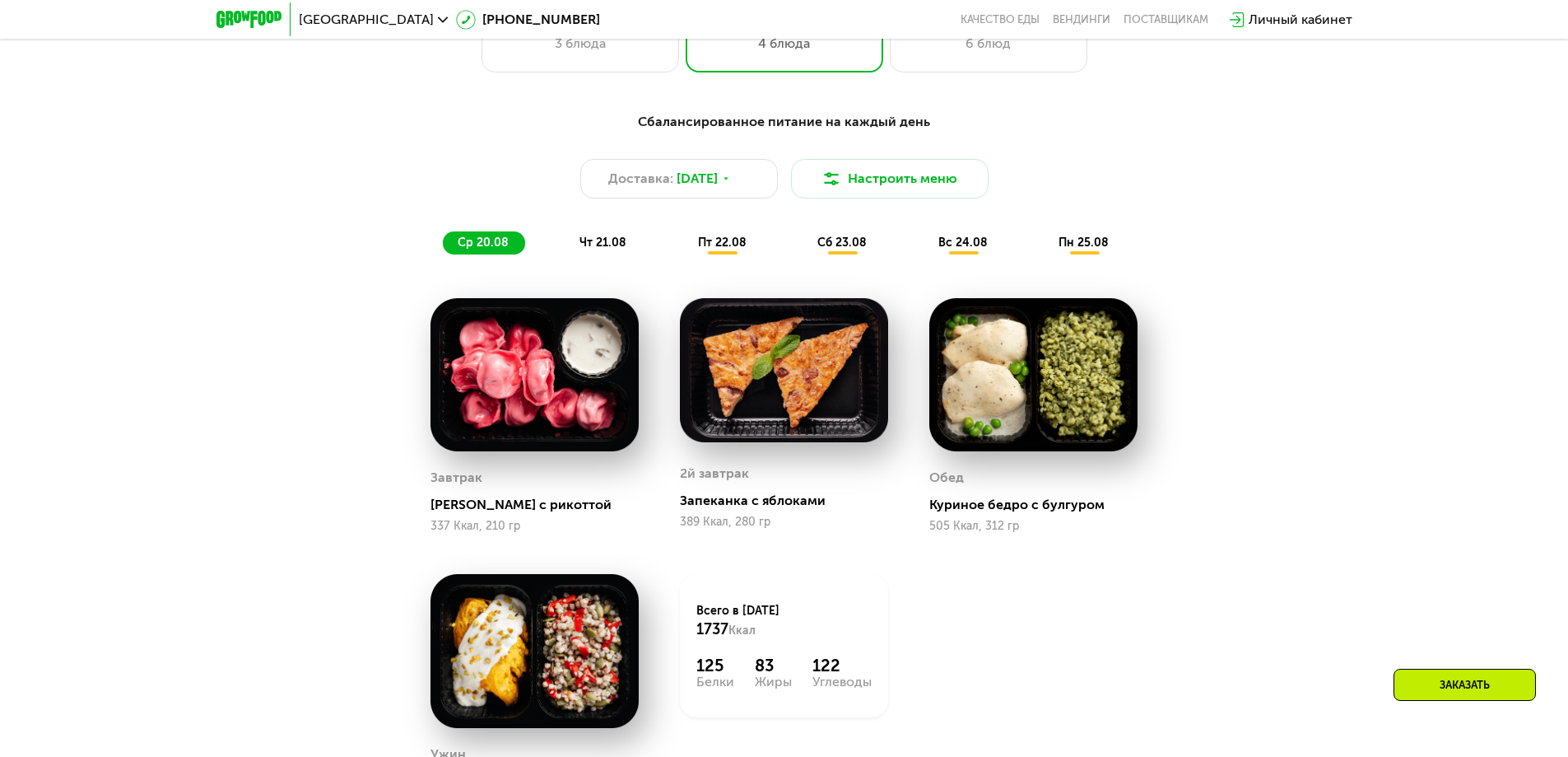
click at [606, 249] on span "чт 21.08" at bounding box center [603, 243] width 47 height 14
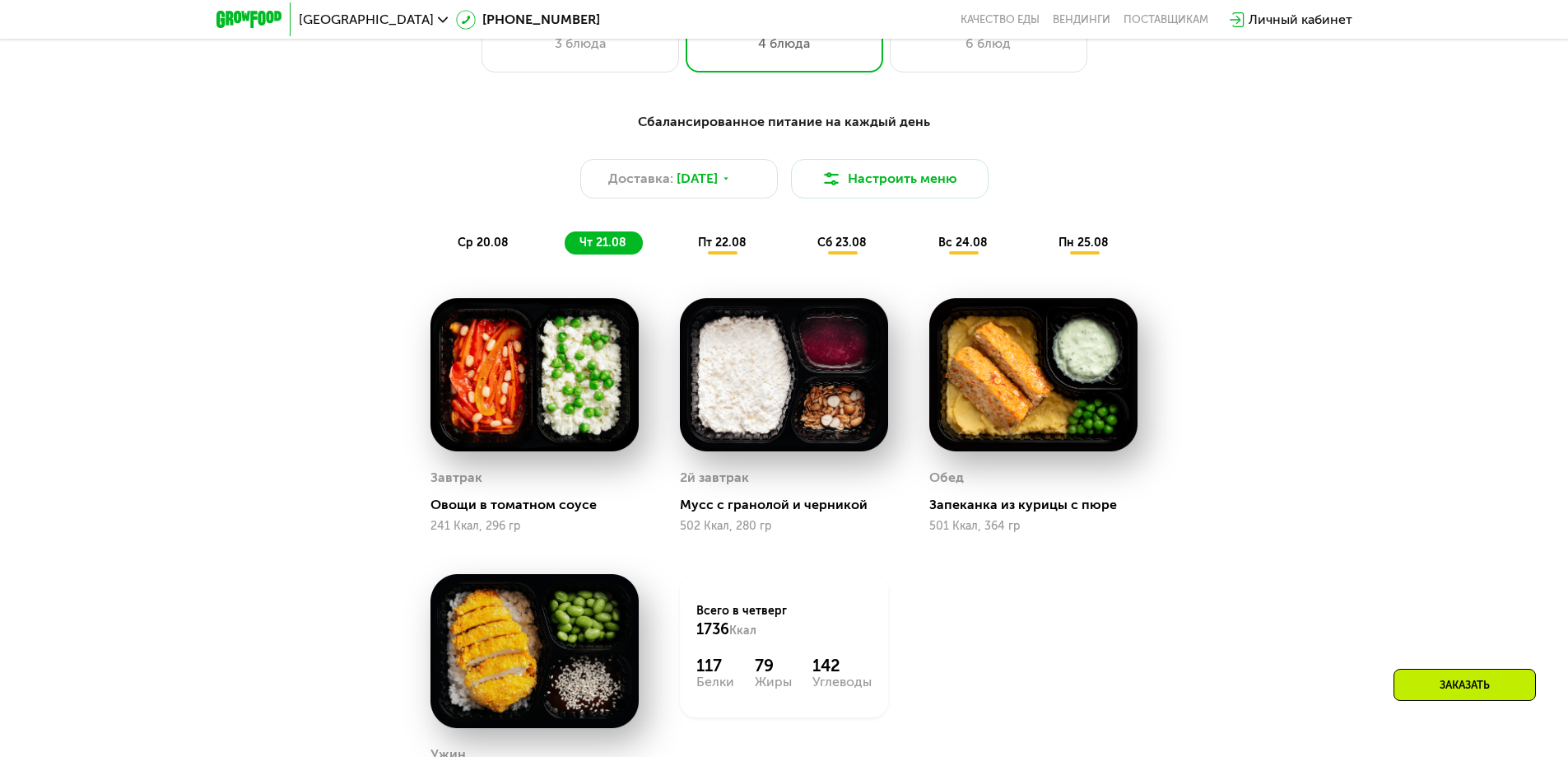
click at [732, 249] on span "пт 22.08" at bounding box center [722, 243] width 49 height 14
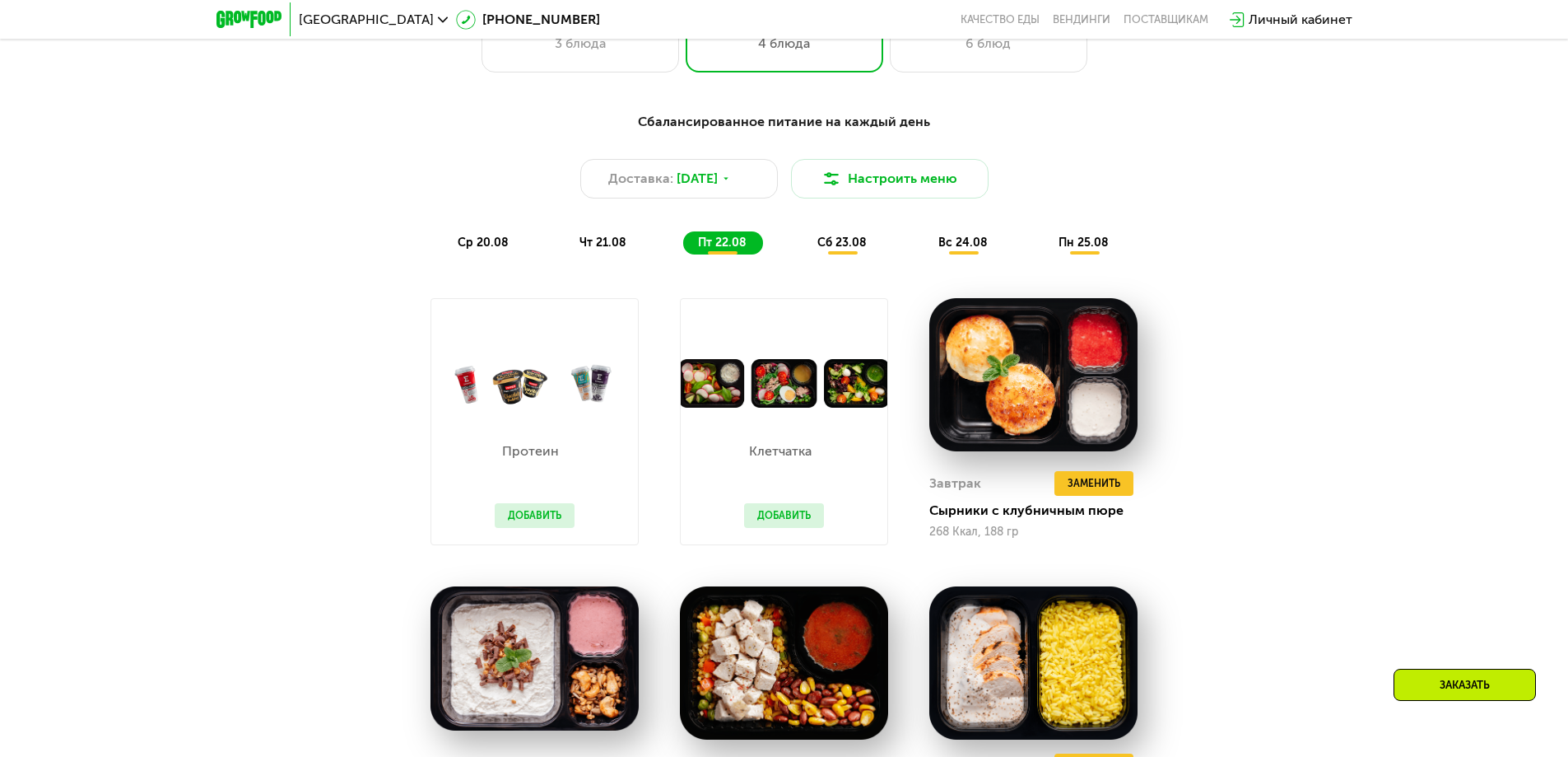
click at [837, 243] on span "сб 23.08" at bounding box center [842, 243] width 50 height 14
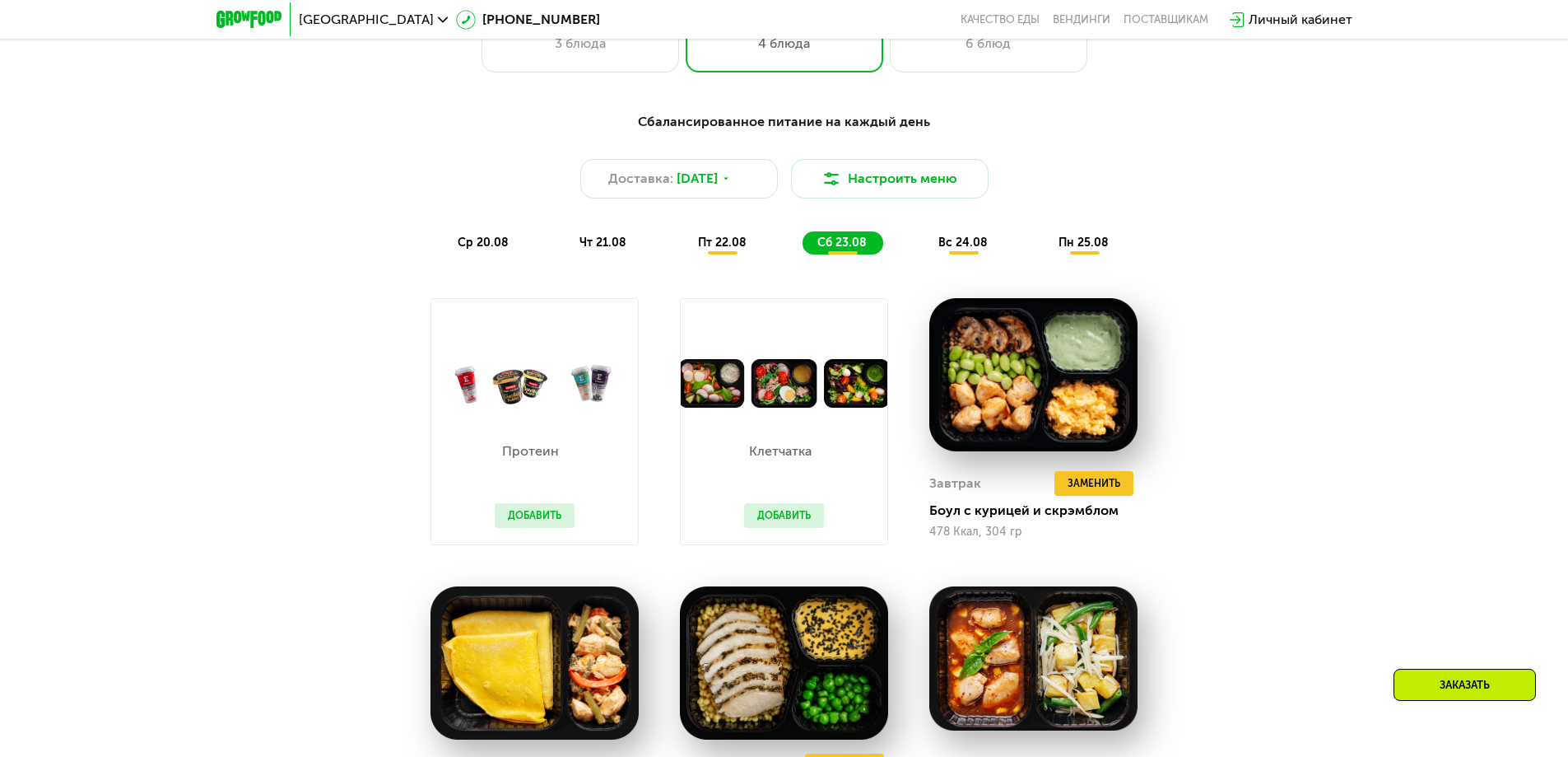
click at [952, 245] on span "вс 24.08" at bounding box center [963, 243] width 50 height 14
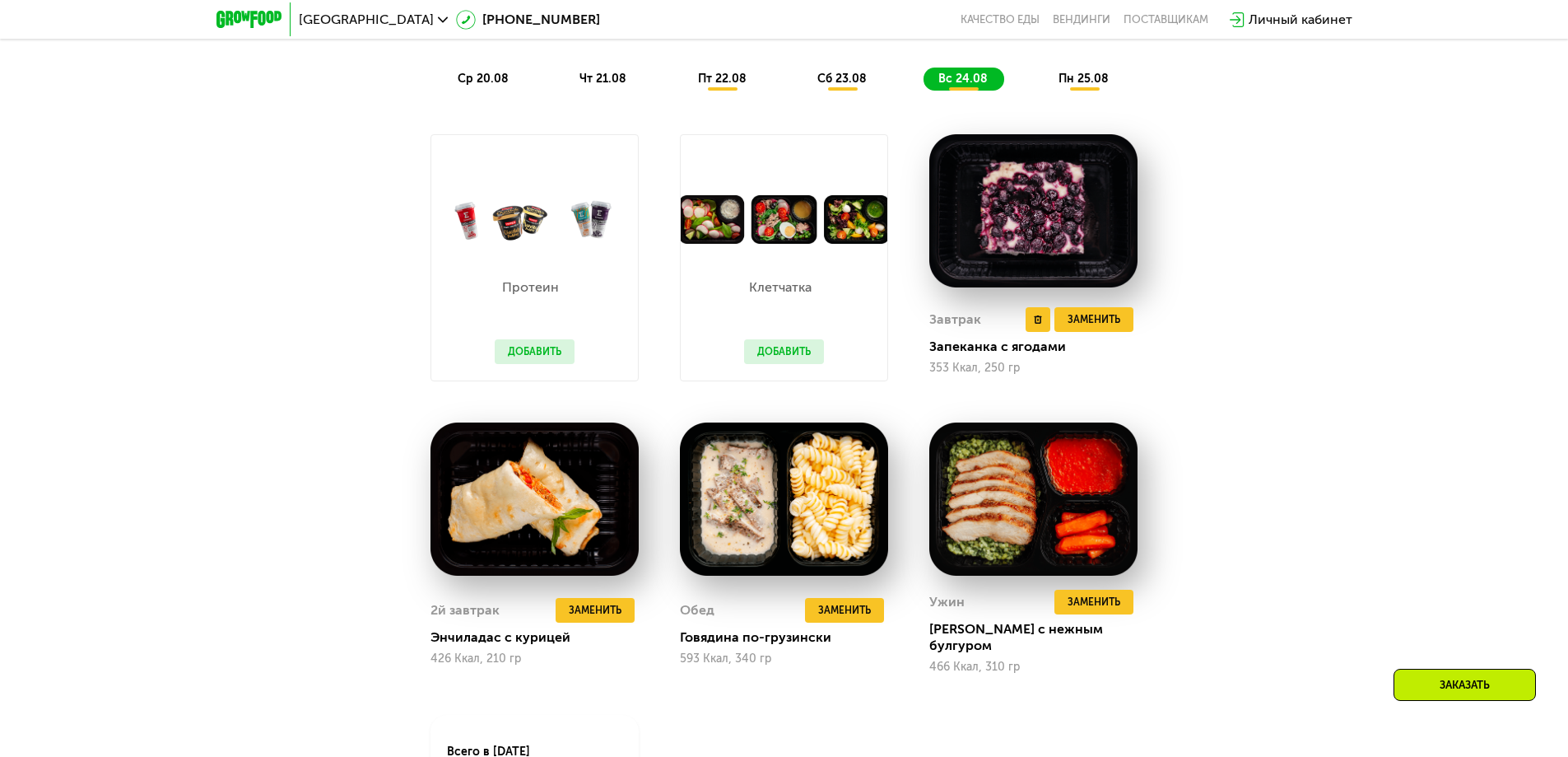
scroll to position [1153, 0]
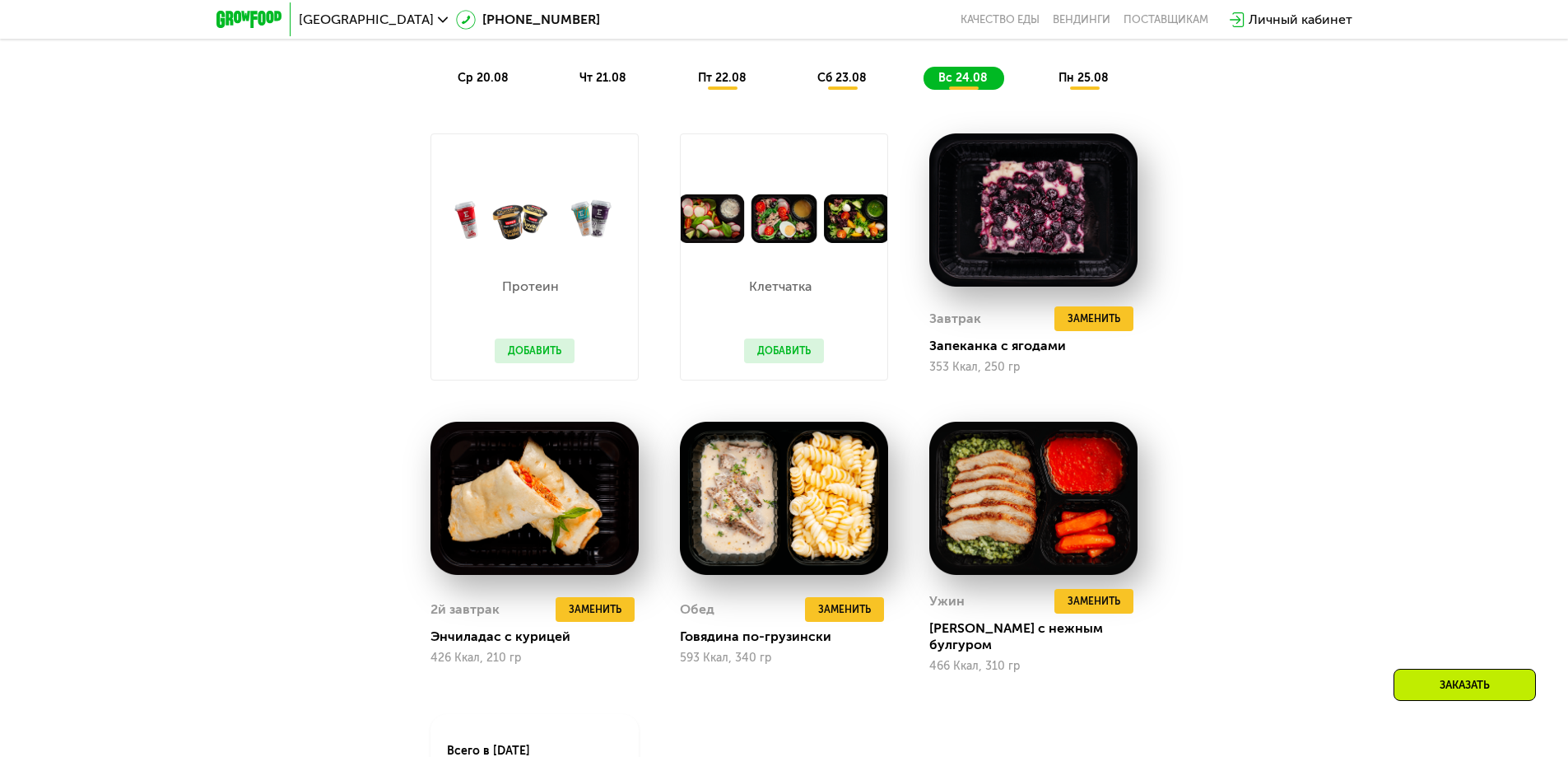
click at [1093, 83] on span "пн 25.08" at bounding box center [1083, 77] width 50 height 14
